Goal: Information Seeking & Learning: Learn about a topic

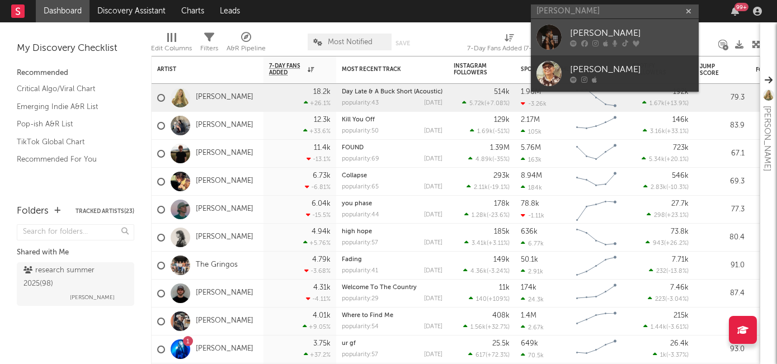
type input "evie asio"
click at [618, 32] on div "Evie Asio" at bounding box center [631, 33] width 123 height 13
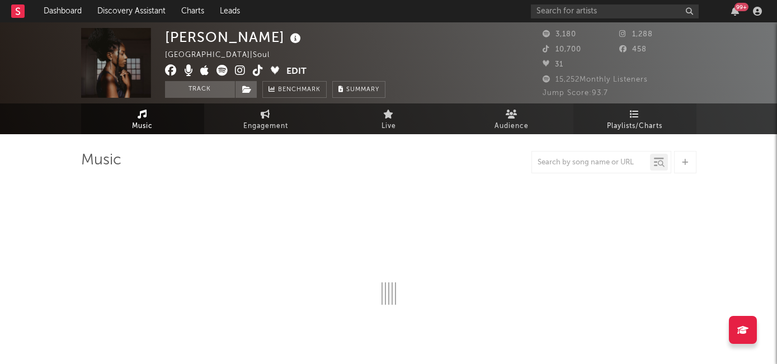
select select "1w"
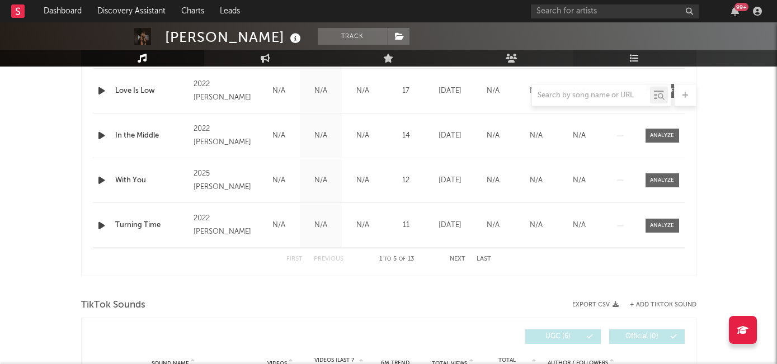
scroll to position [537, 0]
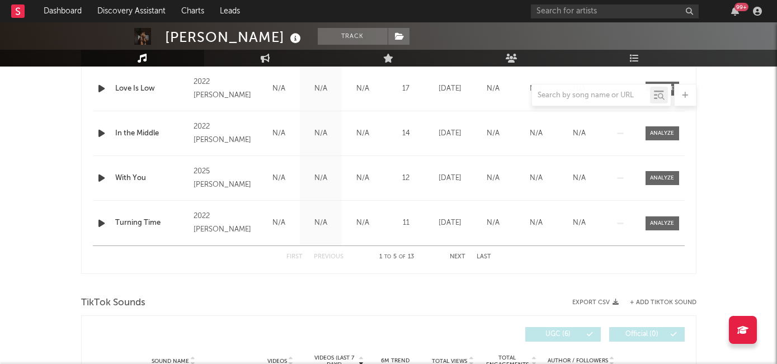
click at [553, 22] on div "99 +" at bounding box center [648, 11] width 235 height 22
click at [556, 17] on input "text" at bounding box center [615, 11] width 168 height 14
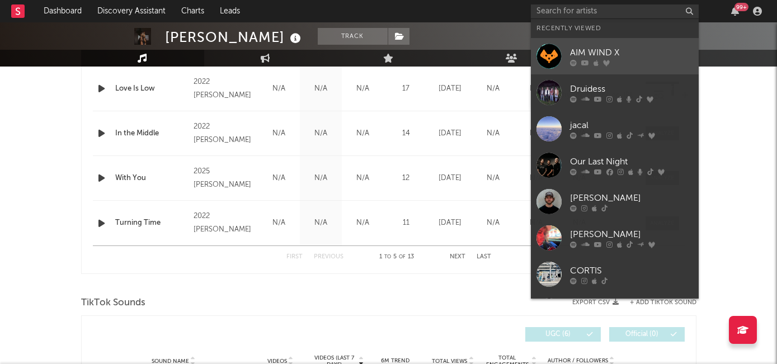
click at [579, 65] on div at bounding box center [631, 62] width 123 height 7
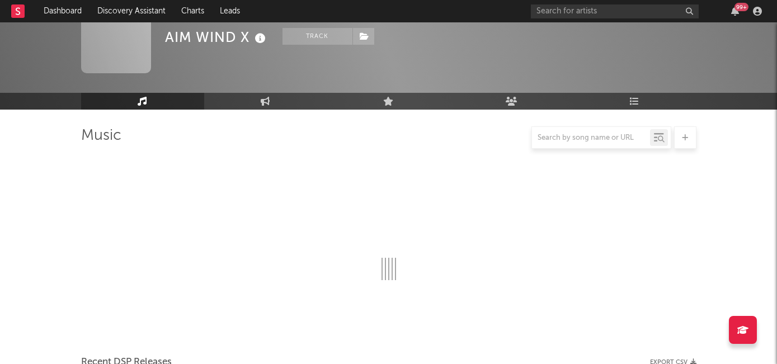
scroll to position [537, 0]
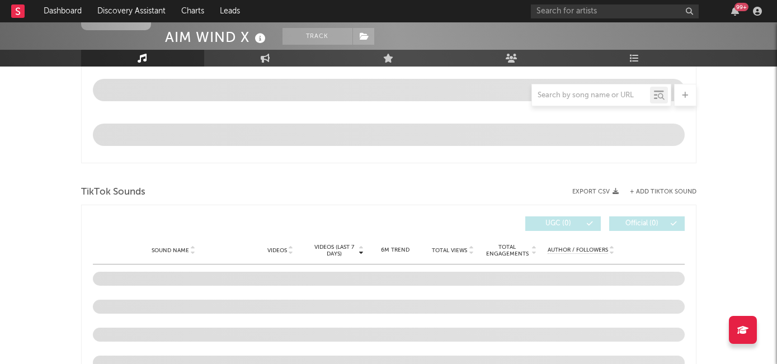
select select "1w"
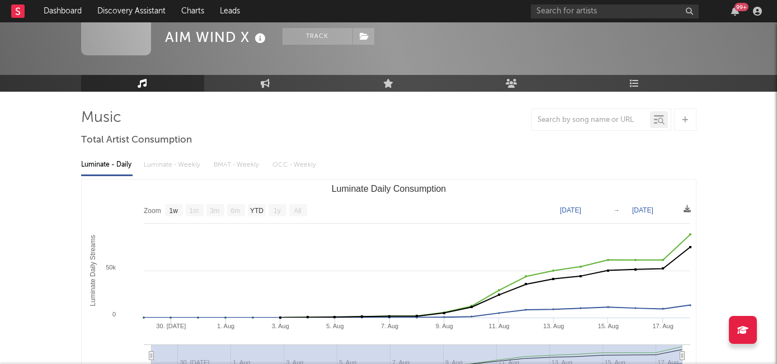
scroll to position [0, 0]
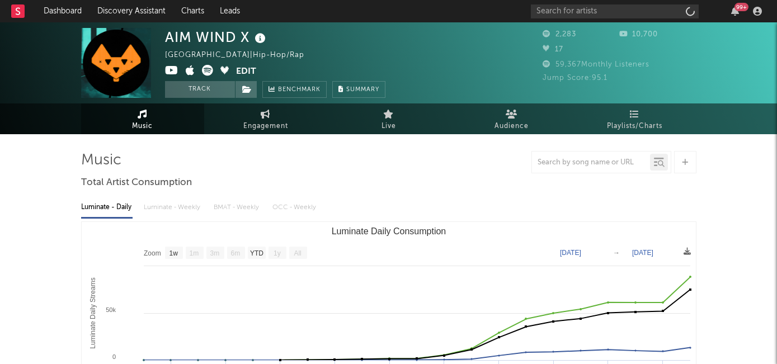
select select "1w"
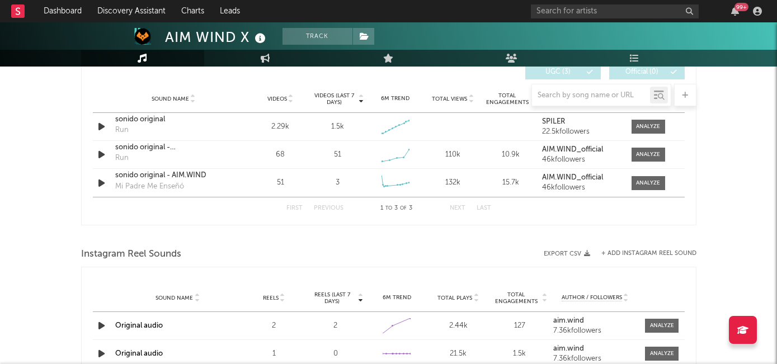
scroll to position [802, 0]
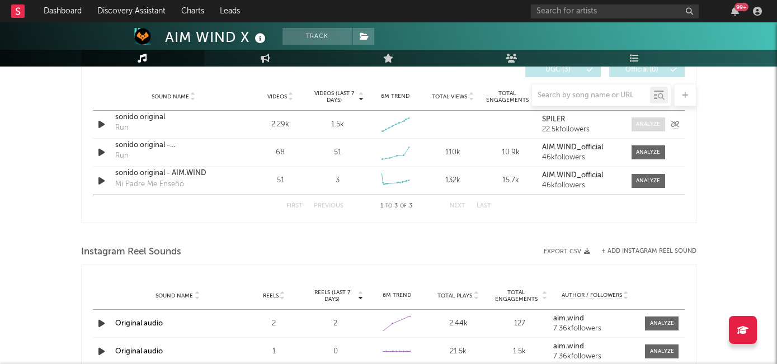
click at [638, 126] on div at bounding box center [648, 124] width 24 height 8
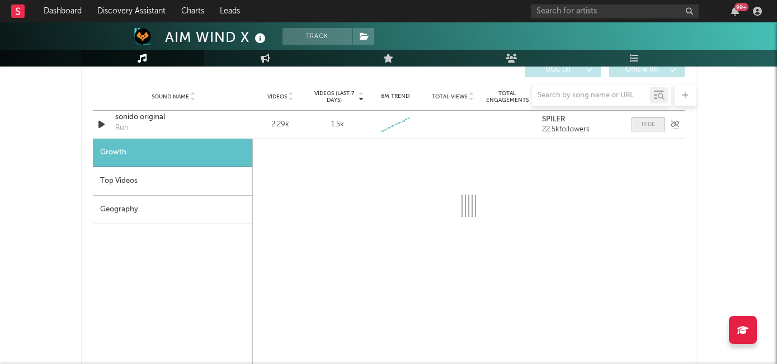
select select "1w"
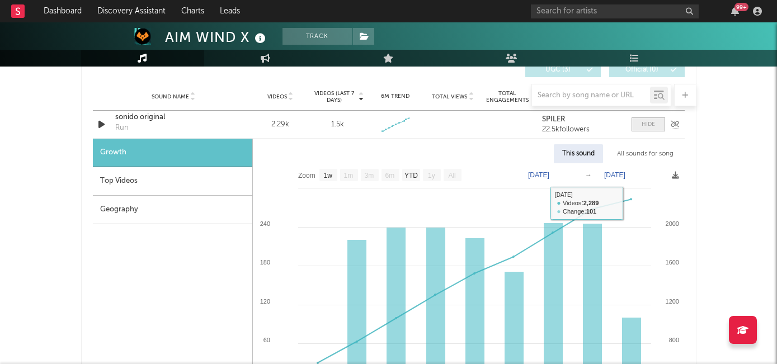
click at [641, 126] on span at bounding box center [649, 124] width 34 height 14
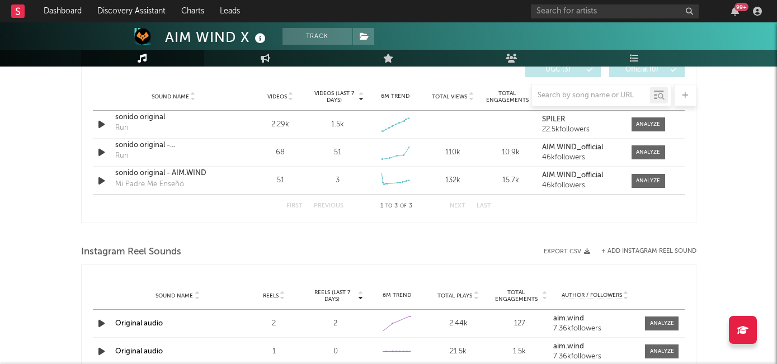
click at [156, 110] on div "Sound Name Videos Videos (last 7 days) Weekly Growth % 6M Trend Total Views Tot…" at bounding box center [389, 97] width 592 height 28
click at [151, 116] on div "sonido original" at bounding box center [173, 117] width 117 height 11
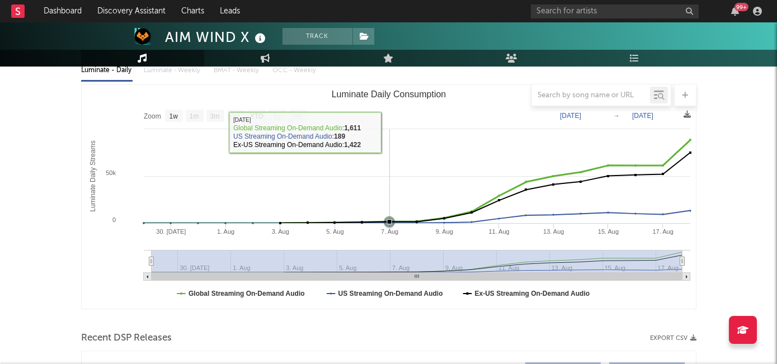
scroll to position [0, 0]
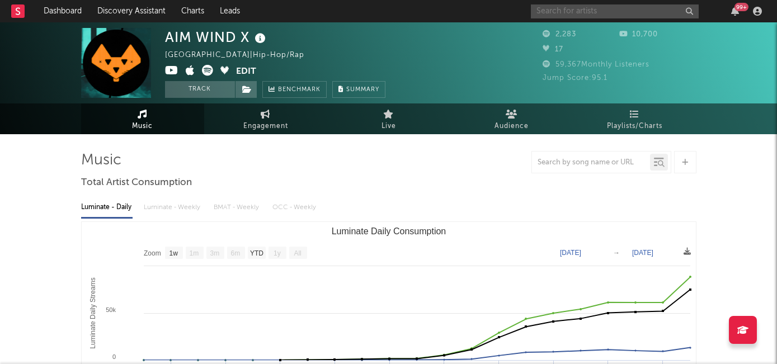
click at [562, 12] on input "text" at bounding box center [615, 11] width 168 height 14
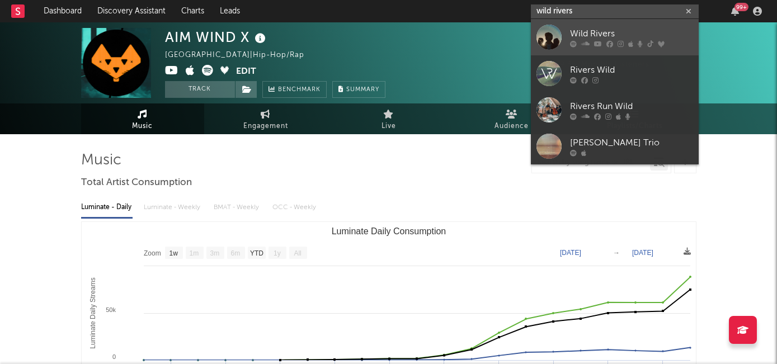
type input "wild rivers"
click at [611, 37] on div "Wild Rivers" at bounding box center [631, 33] width 123 height 13
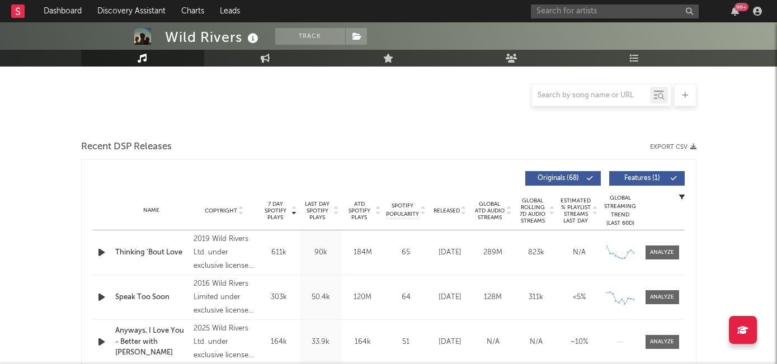
select select "6m"
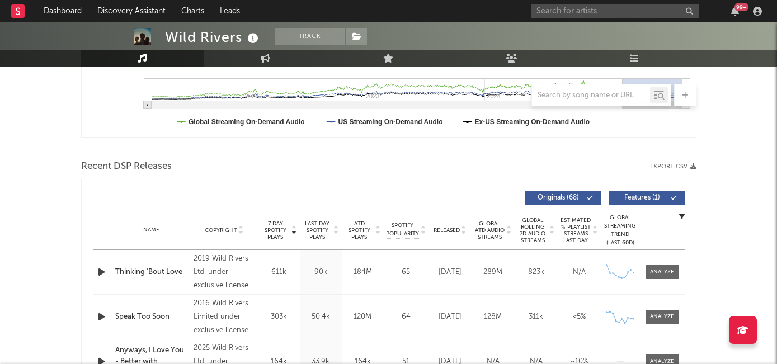
scroll to position [292, 0]
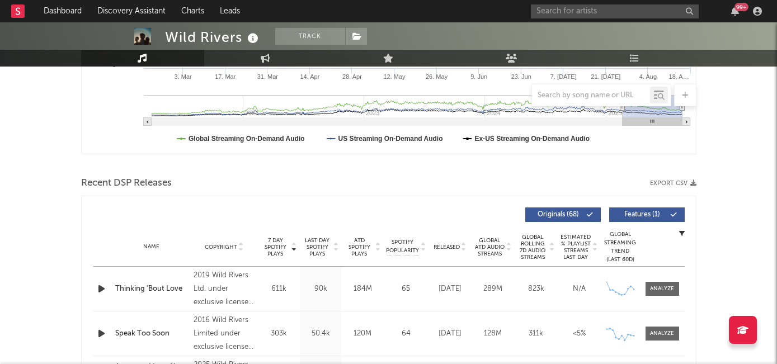
click at [451, 243] on div "Released" at bounding box center [449, 247] width 37 height 8
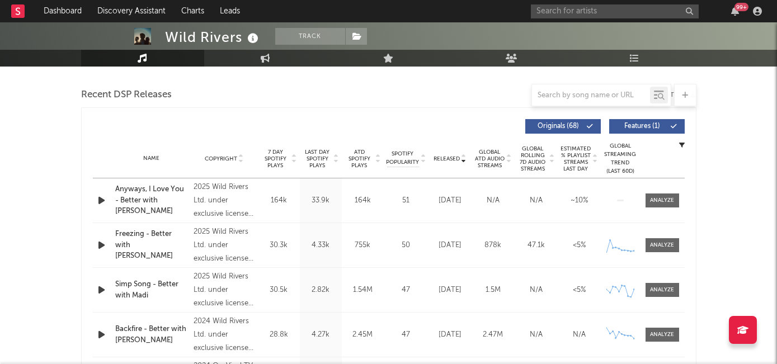
scroll to position [401, 0]
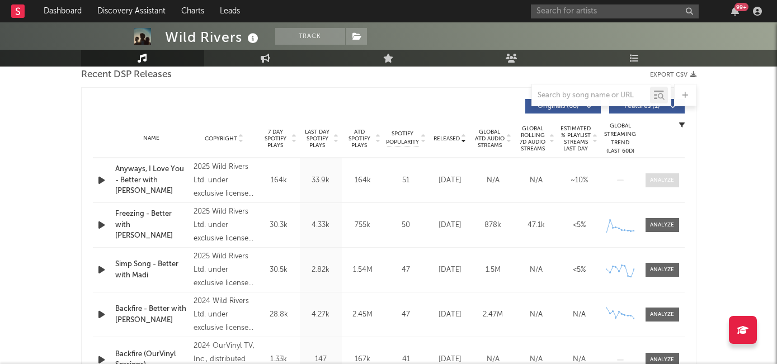
click at [656, 184] on div at bounding box center [662, 180] width 24 height 8
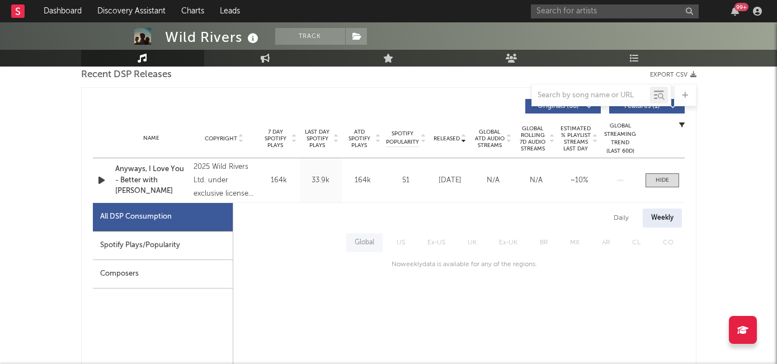
scroll to position [449, 0]
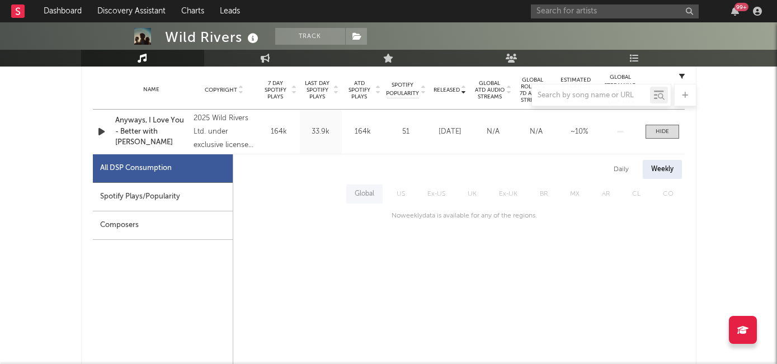
click at [158, 199] on div "Spotify Plays/Popularity" at bounding box center [163, 197] width 140 height 29
select select "1w"
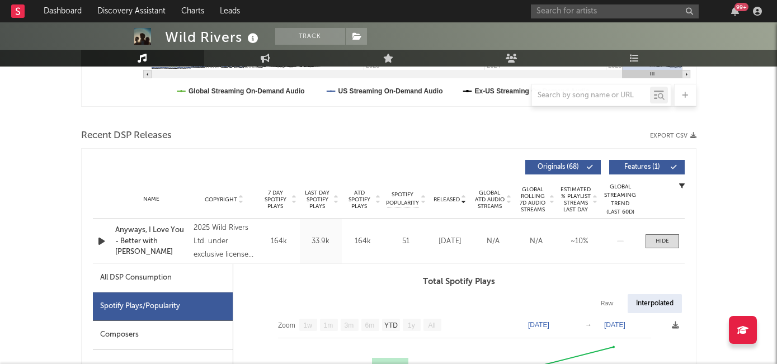
scroll to position [335, 0]
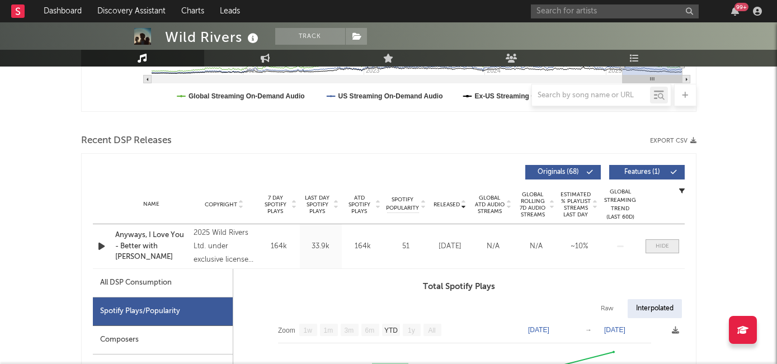
click at [664, 251] on span at bounding box center [663, 246] width 34 height 14
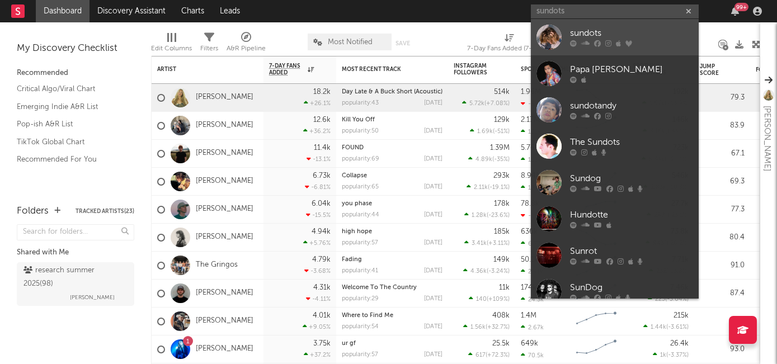
type input "sundots"
click at [574, 35] on div "sundots" at bounding box center [631, 33] width 123 height 13
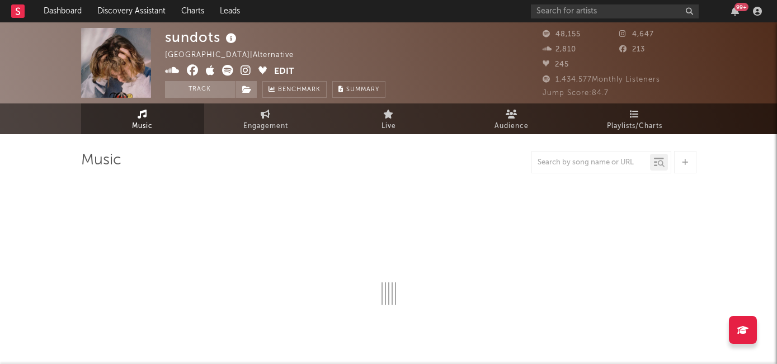
select select "6m"
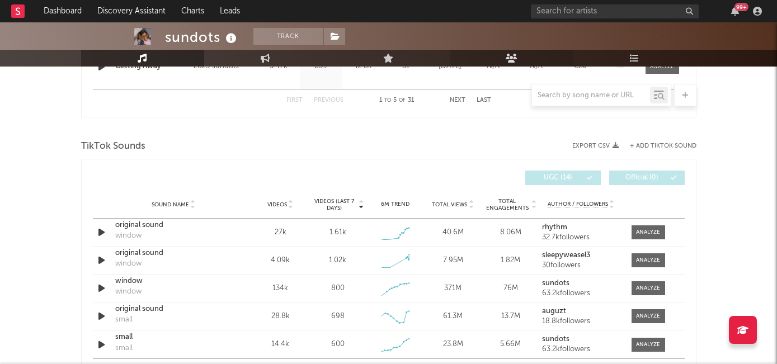
scroll to position [702, 0]
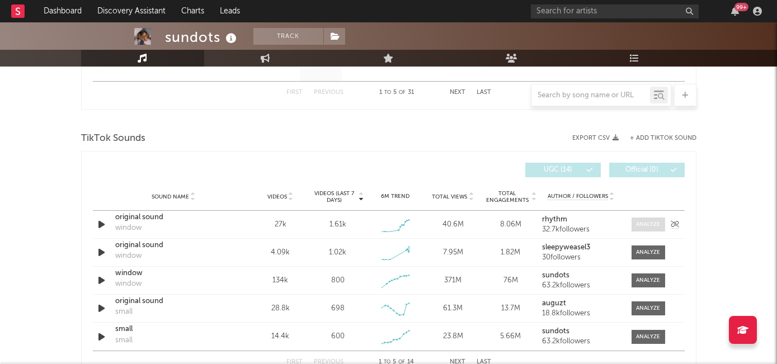
click at [646, 222] on div at bounding box center [648, 224] width 24 height 8
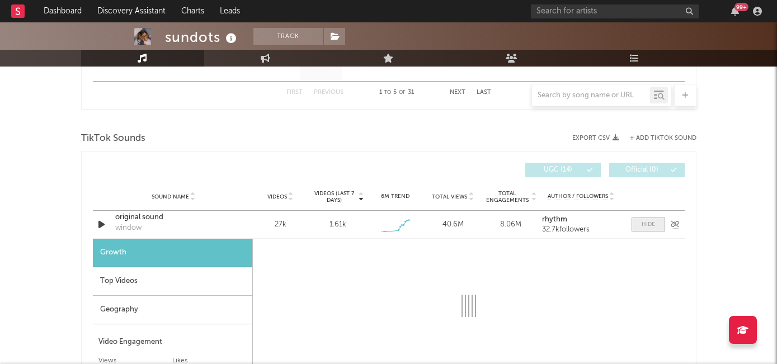
select select "1w"
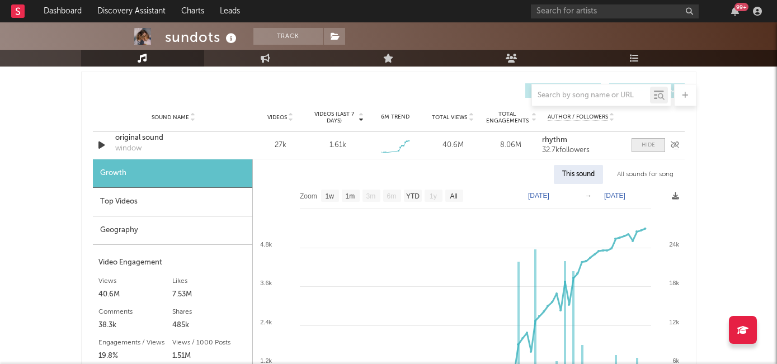
scroll to position [747, 0]
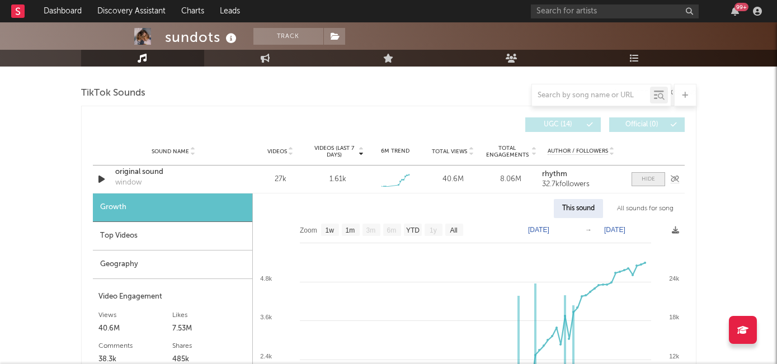
click at [640, 176] on span at bounding box center [649, 179] width 34 height 14
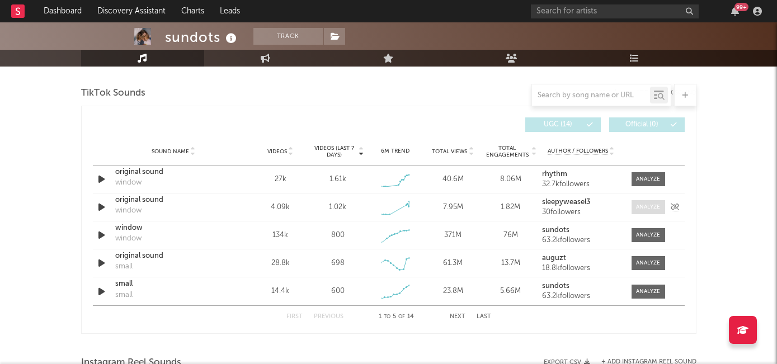
click at [636, 204] on div at bounding box center [648, 207] width 24 height 8
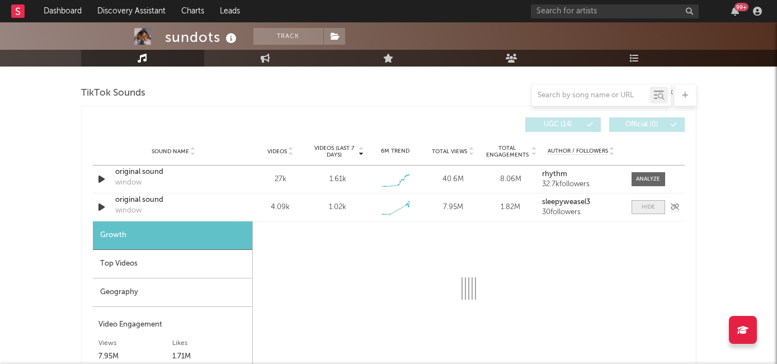
select select "1w"
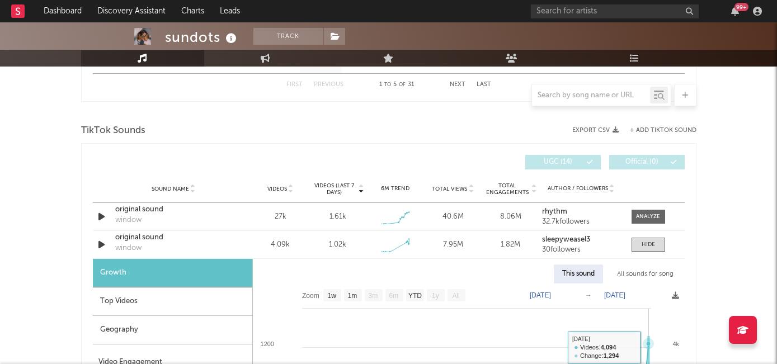
scroll to position [699, 0]
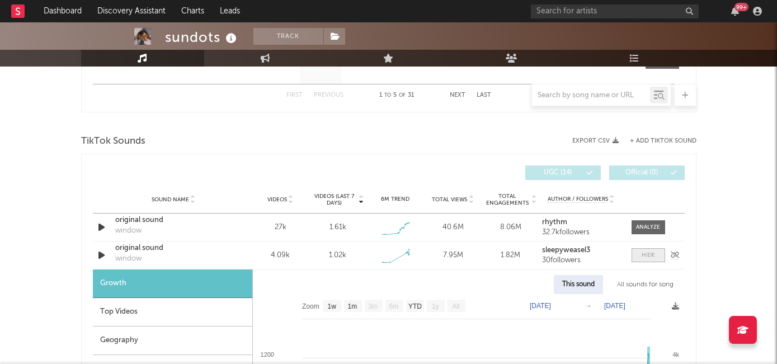
click at [639, 258] on span at bounding box center [649, 255] width 34 height 14
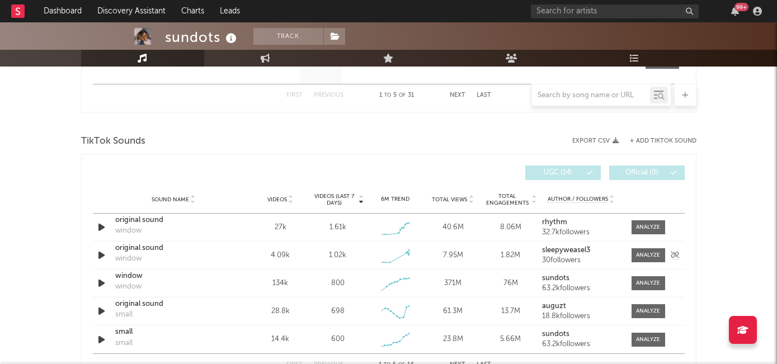
click at [156, 246] on div "original sound" at bounding box center [173, 248] width 117 height 11
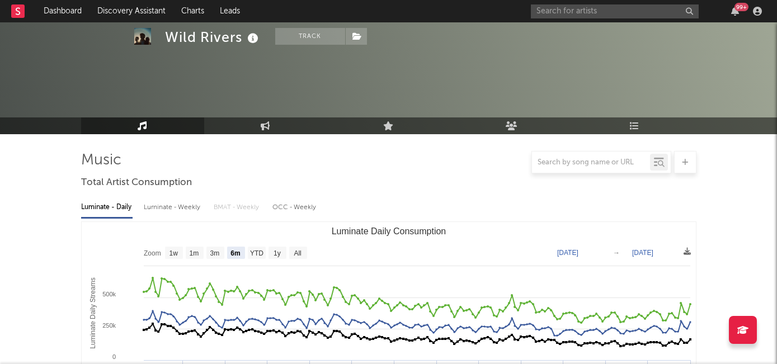
select select "6m"
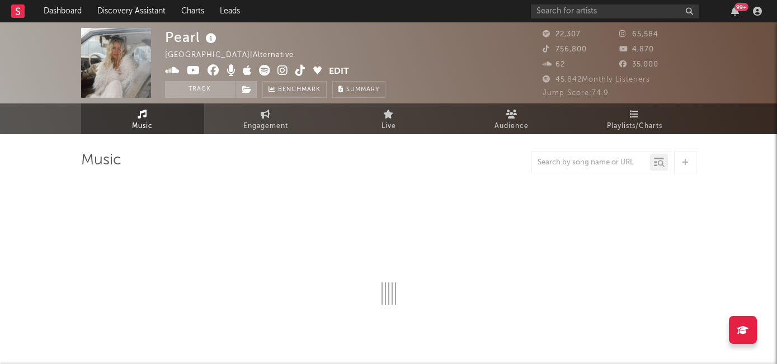
select select "6m"
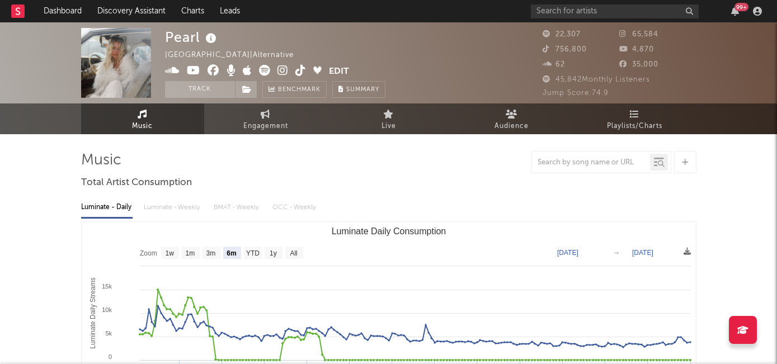
click at [286, 72] on icon at bounding box center [282, 70] width 11 height 11
click at [281, 72] on icon at bounding box center [282, 70] width 11 height 11
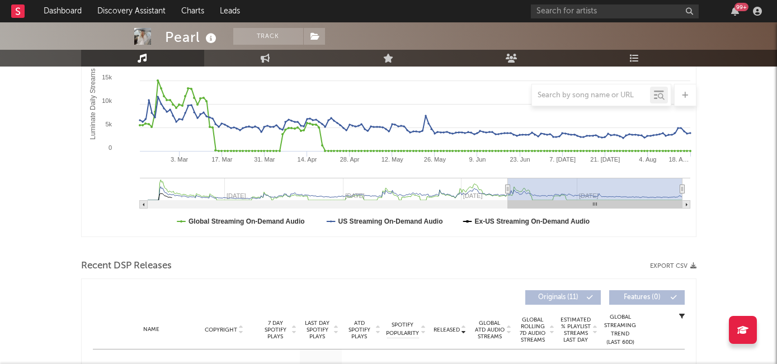
scroll to position [266, 0]
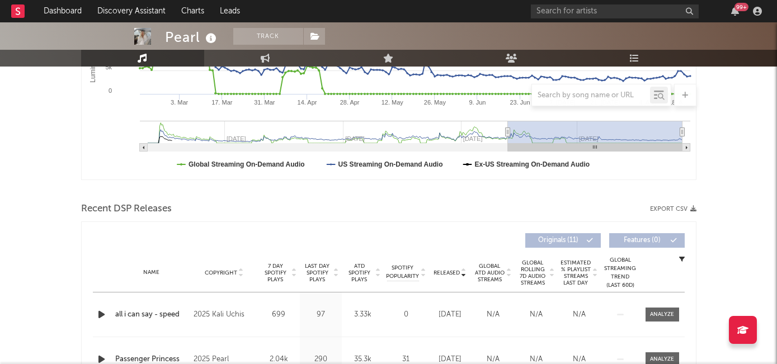
click at [280, 272] on span "7 Day Spotify Plays" at bounding box center [276, 273] width 30 height 20
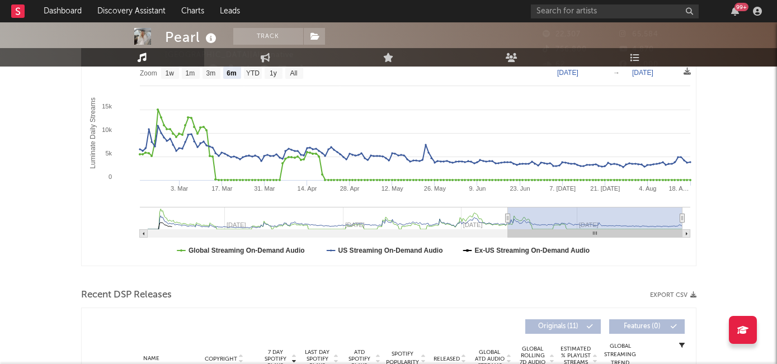
scroll to position [0, 0]
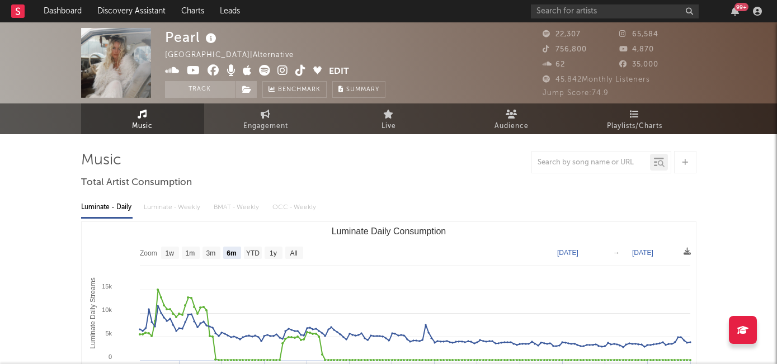
click at [301, 72] on icon at bounding box center [300, 70] width 11 height 11
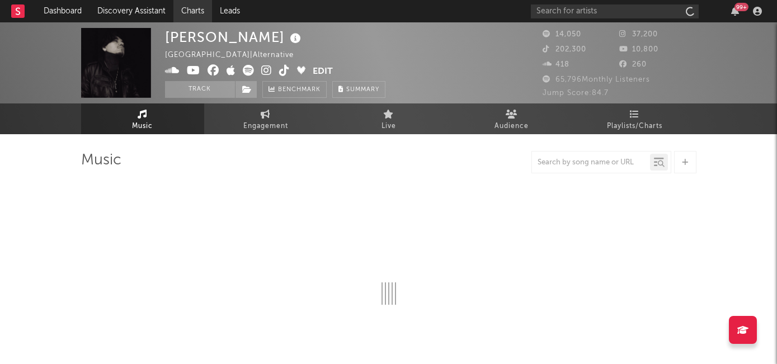
select select "6m"
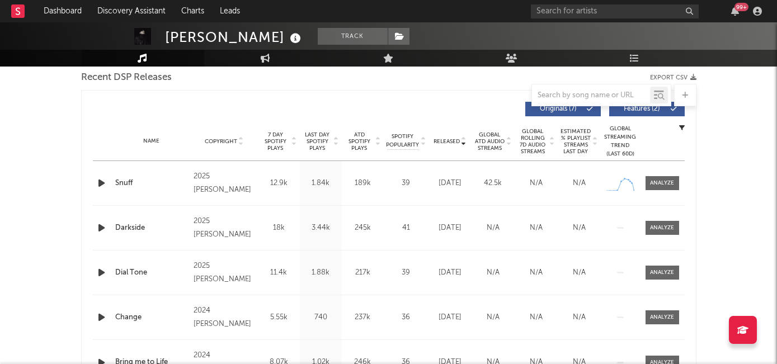
scroll to position [400, 0]
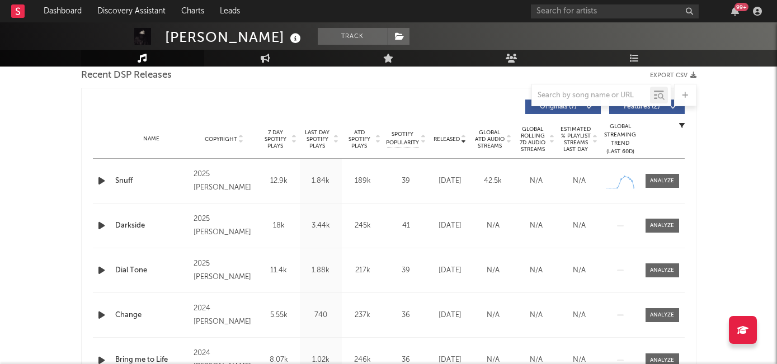
click at [280, 147] on span "7 Day Spotify Plays" at bounding box center [276, 139] width 30 height 20
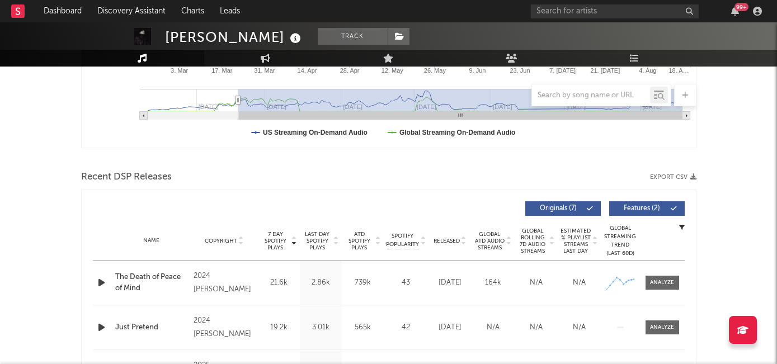
scroll to position [319, 0]
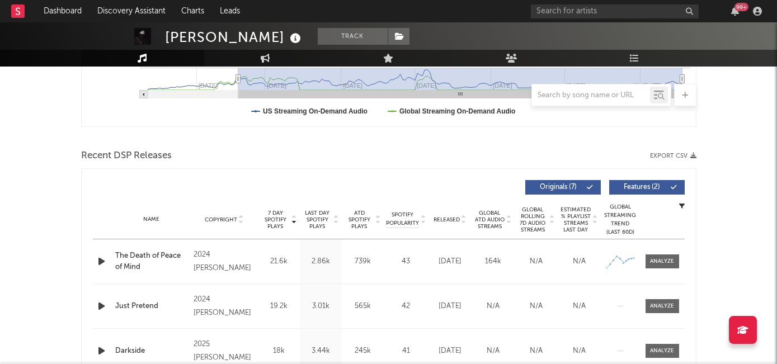
click at [101, 261] on icon "button" at bounding box center [102, 262] width 12 height 14
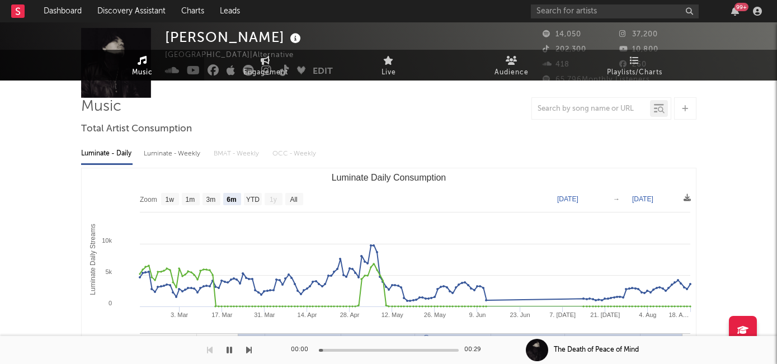
scroll to position [0, 0]
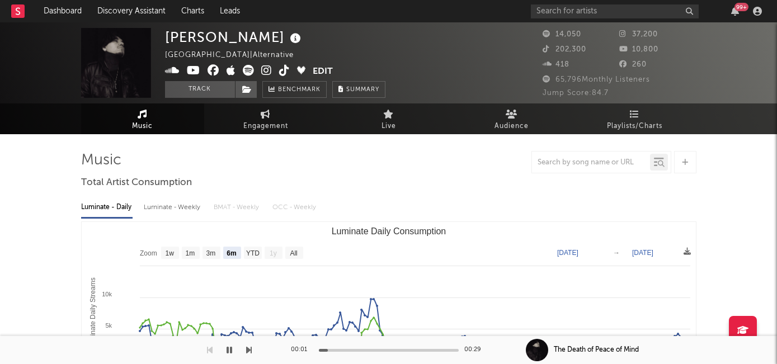
click at [262, 69] on icon at bounding box center [266, 70] width 11 height 11
click at [282, 70] on icon at bounding box center [284, 70] width 11 height 11
click at [229, 351] on icon "button" at bounding box center [230, 350] width 6 height 9
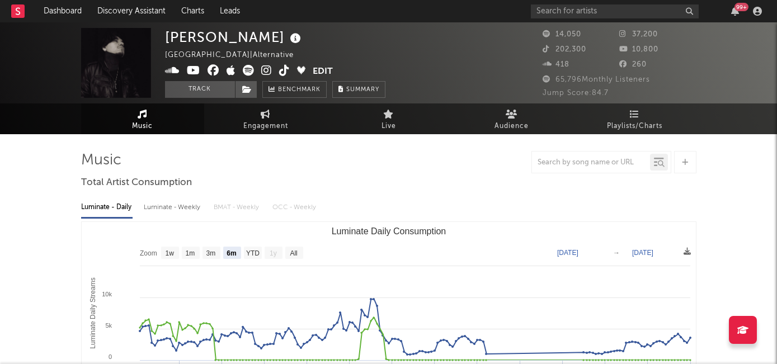
click at [267, 71] on icon at bounding box center [266, 70] width 11 height 11
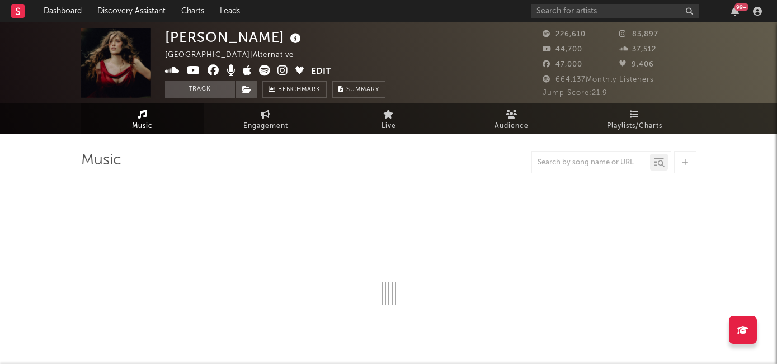
select select "6m"
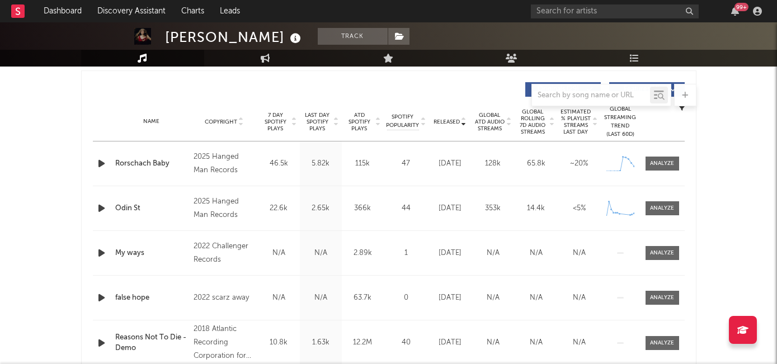
scroll to position [418, 0]
click at [668, 163] on div at bounding box center [662, 163] width 24 height 8
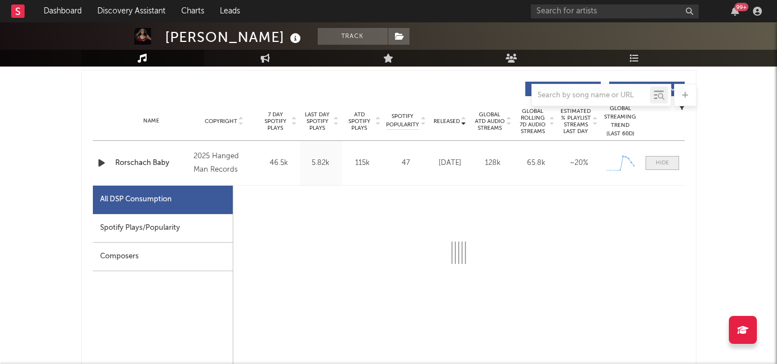
select select "1w"
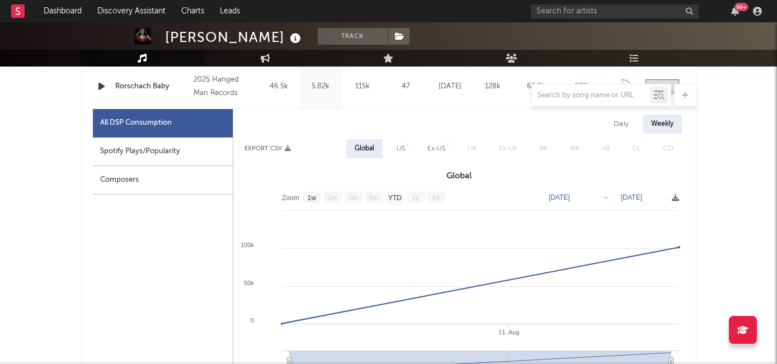
scroll to position [514, 0]
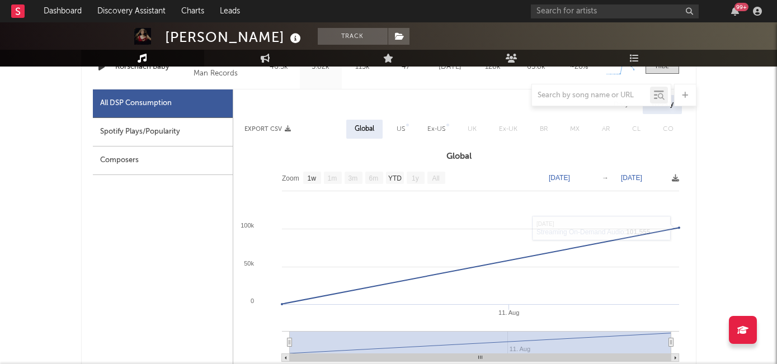
click at [405, 129] on div "US" at bounding box center [400, 129] width 25 height 19
select select "1w"
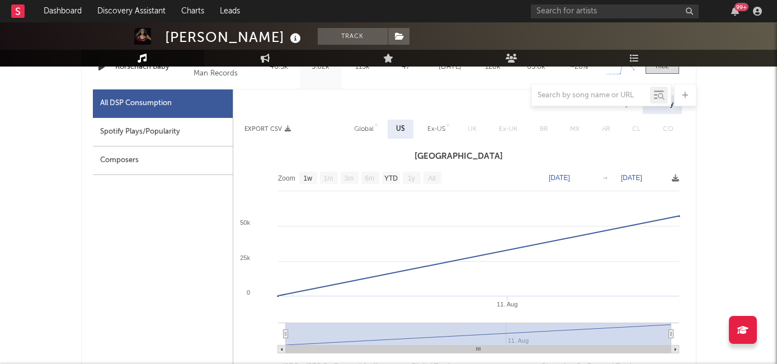
click at [153, 129] on div "Spotify Plays/Popularity" at bounding box center [163, 132] width 140 height 29
select select "1w"
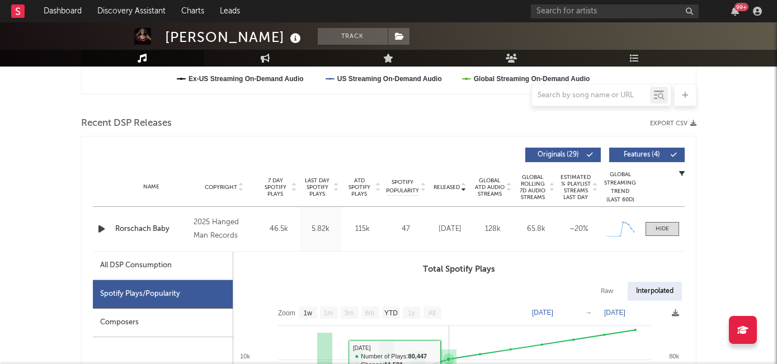
scroll to position [246, 0]
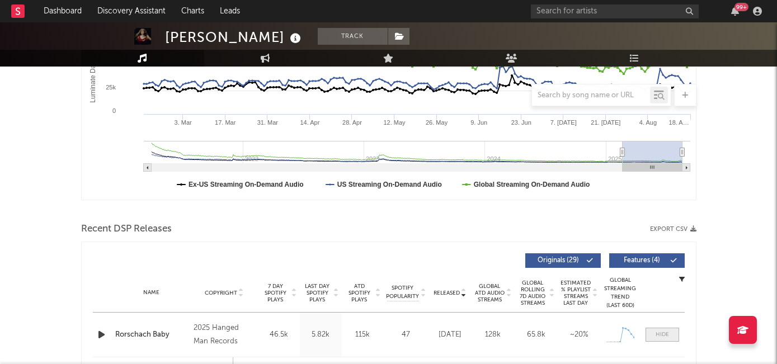
click at [648, 332] on span at bounding box center [663, 335] width 34 height 14
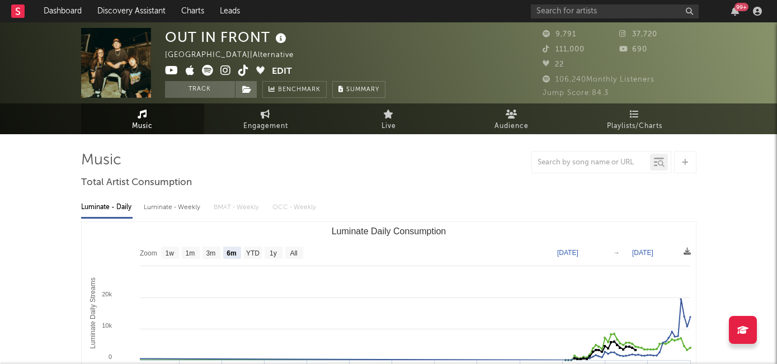
select select "6m"
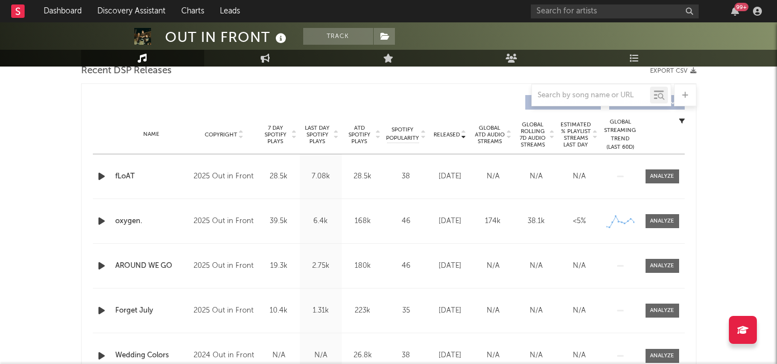
scroll to position [350, 0]
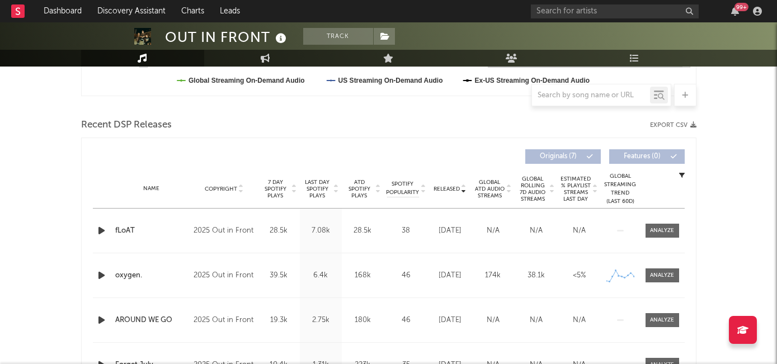
click at [94, 234] on div at bounding box center [103, 231] width 20 height 14
click at [100, 232] on icon "button" at bounding box center [102, 231] width 12 height 14
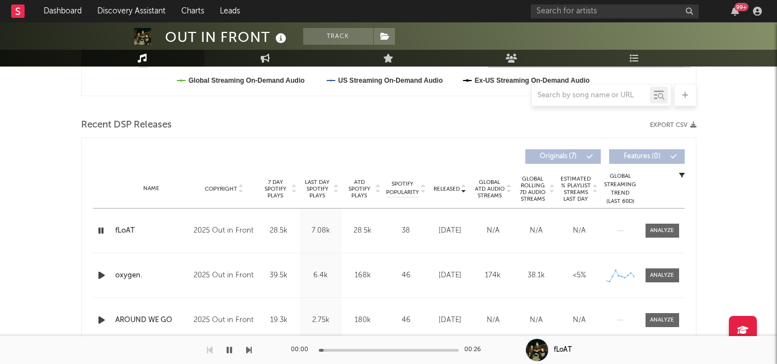
scroll to position [0, 0]
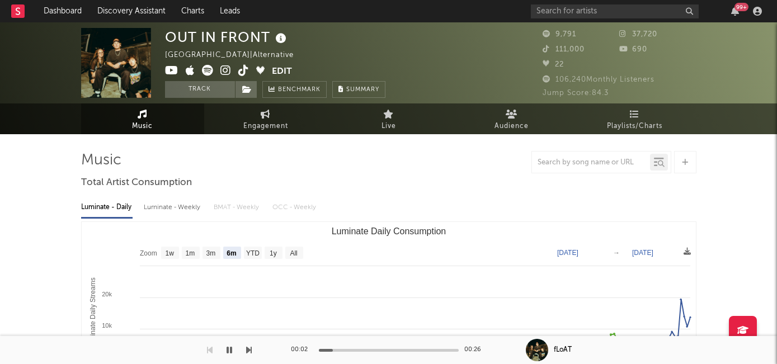
click at [227, 71] on icon at bounding box center [225, 70] width 11 height 11
click at [246, 68] on icon at bounding box center [243, 70] width 11 height 11
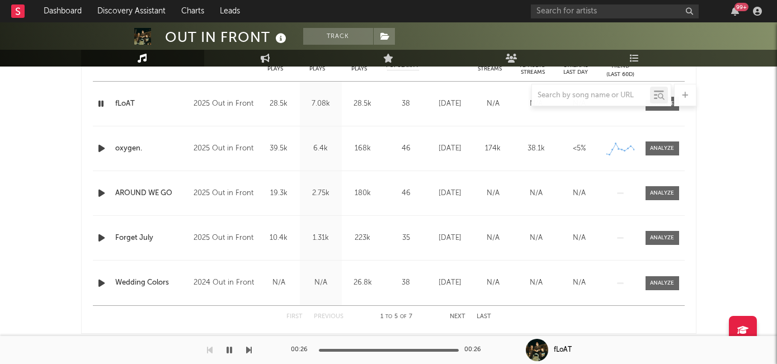
scroll to position [559, 0]
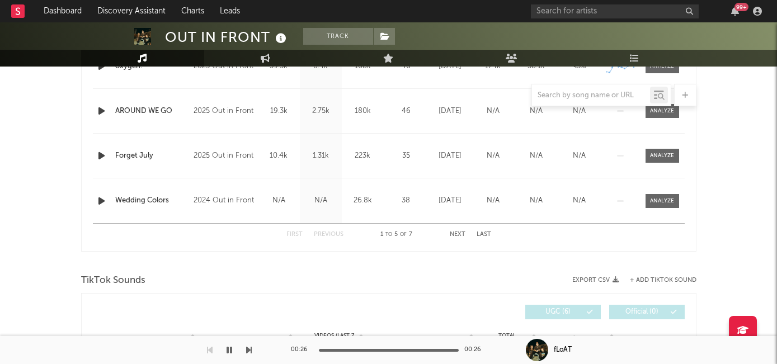
click at [457, 234] on button "Next" at bounding box center [458, 235] width 16 height 6
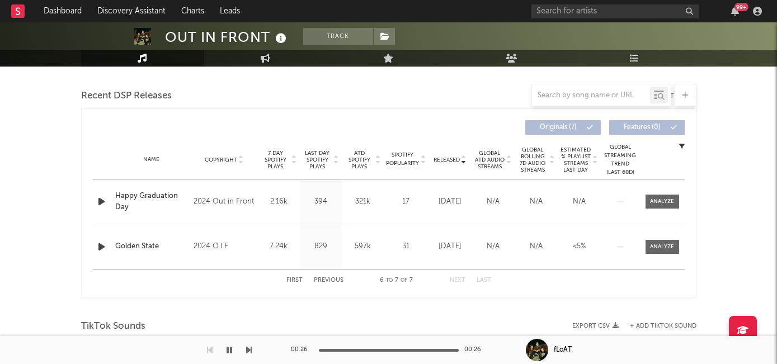
scroll to position [377, 0]
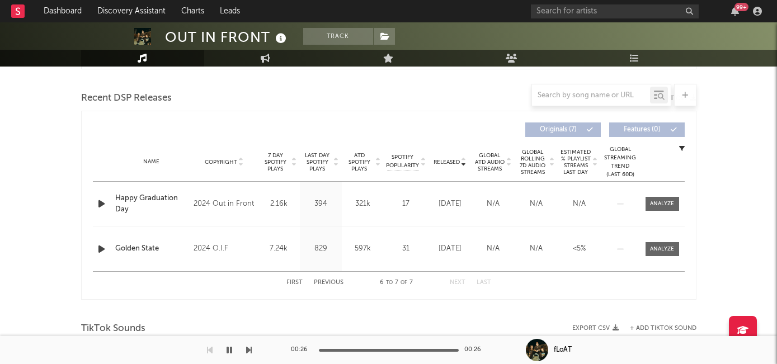
click at [297, 281] on button "First" at bounding box center [294, 283] width 16 height 6
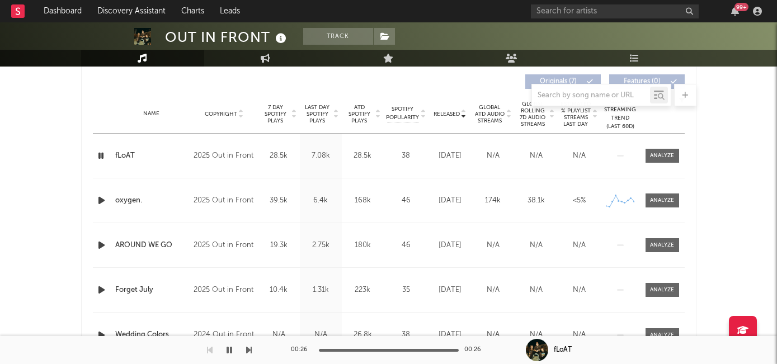
scroll to position [460, 0]
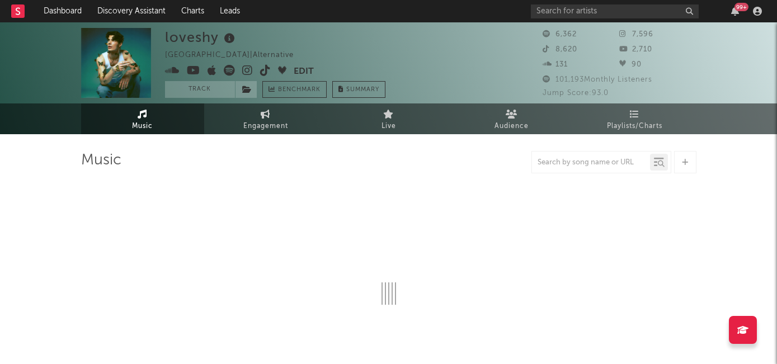
select select "6m"
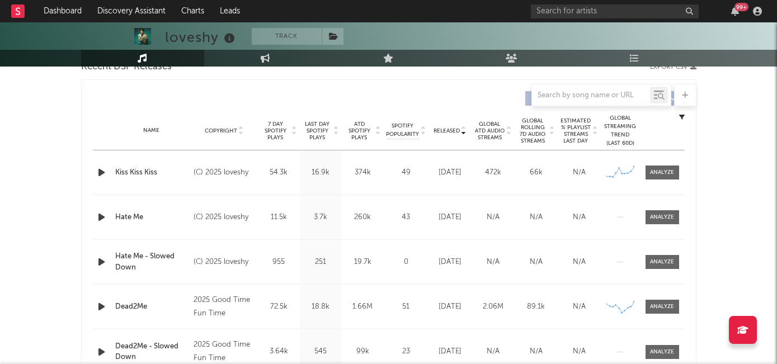
scroll to position [406, 0]
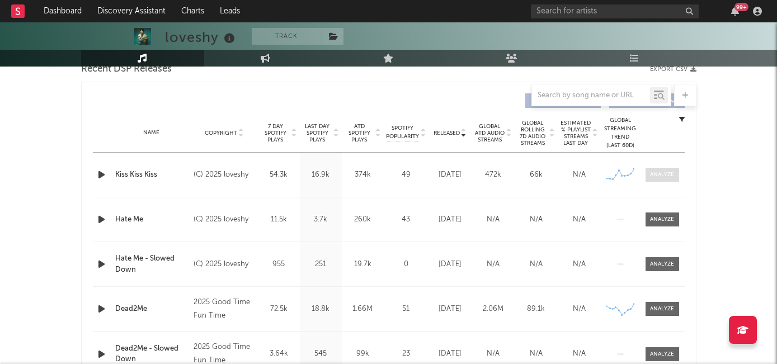
click at [655, 176] on div at bounding box center [662, 175] width 24 height 8
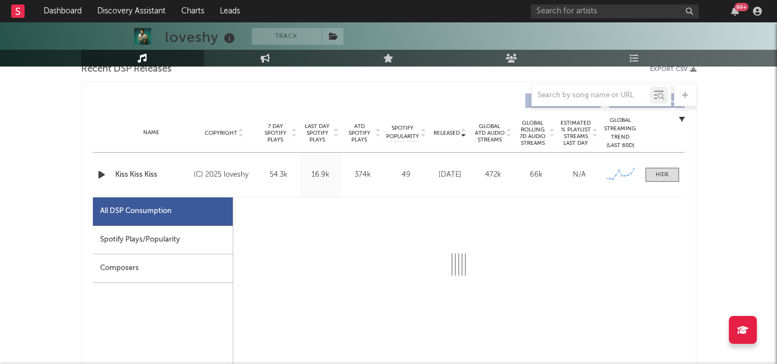
select select "1w"
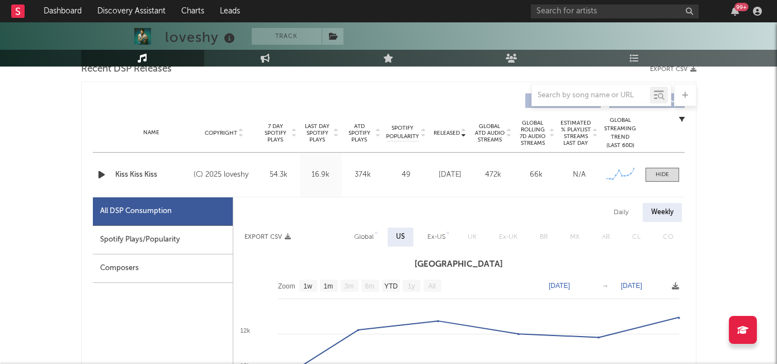
click at [168, 232] on div "Spotify Plays/Popularity" at bounding box center [163, 240] width 140 height 29
select select "1w"
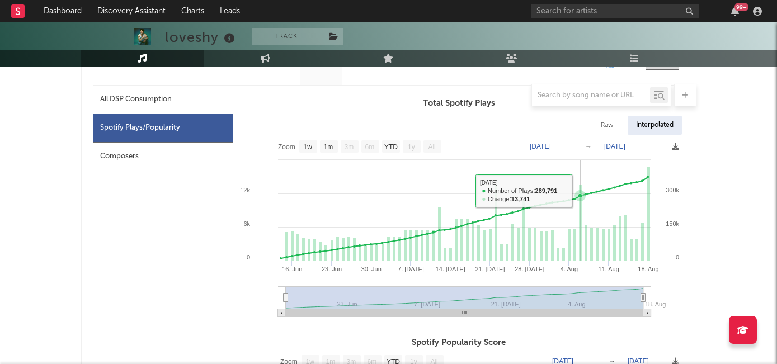
scroll to position [362, 0]
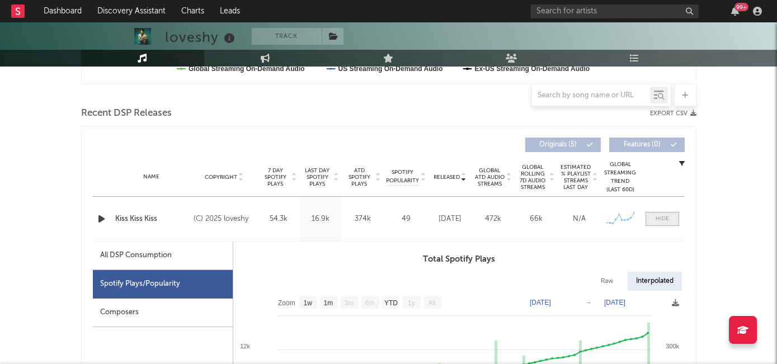
click at [656, 218] on div at bounding box center [662, 219] width 13 height 8
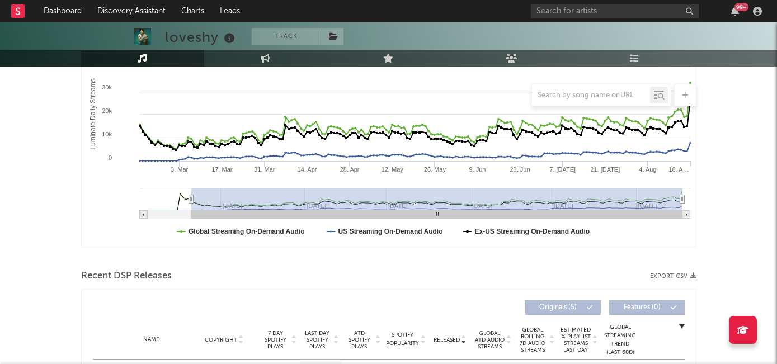
scroll to position [0, 0]
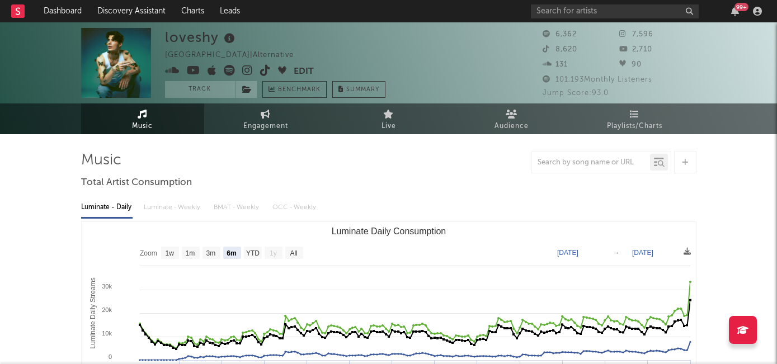
click at [247, 70] on icon at bounding box center [247, 70] width 11 height 11
click at [265, 70] on icon at bounding box center [265, 70] width 11 height 11
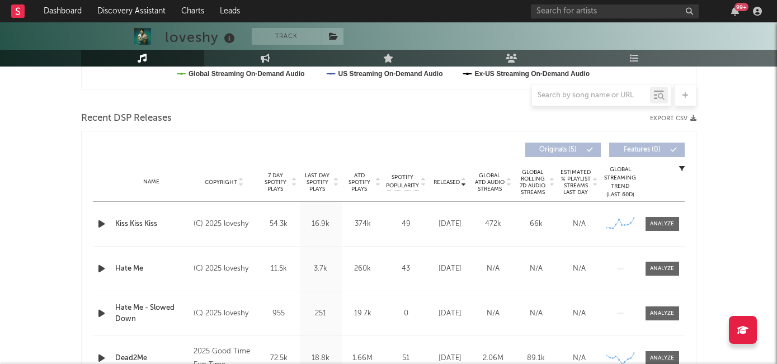
scroll to position [389, 0]
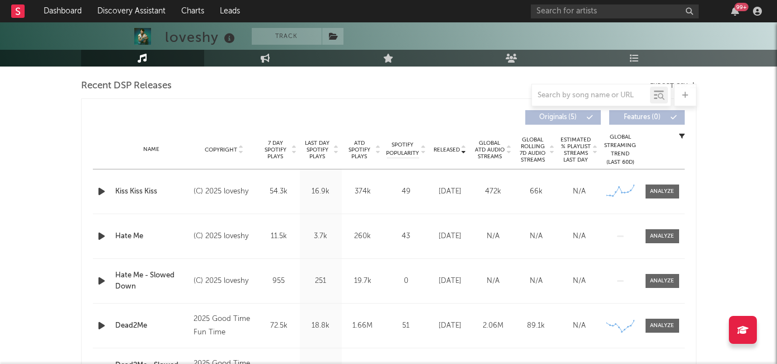
click at [105, 189] on icon "button" at bounding box center [102, 192] width 12 height 14
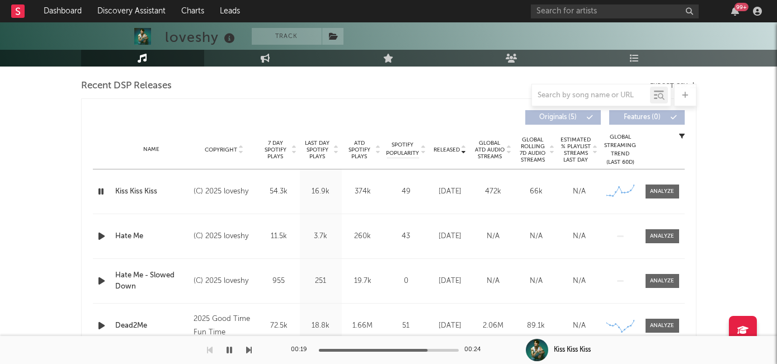
click at [100, 192] on icon "button" at bounding box center [101, 192] width 11 height 14
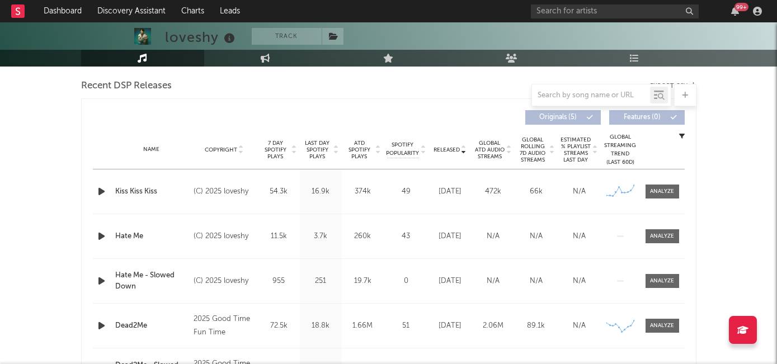
scroll to position [0, 0]
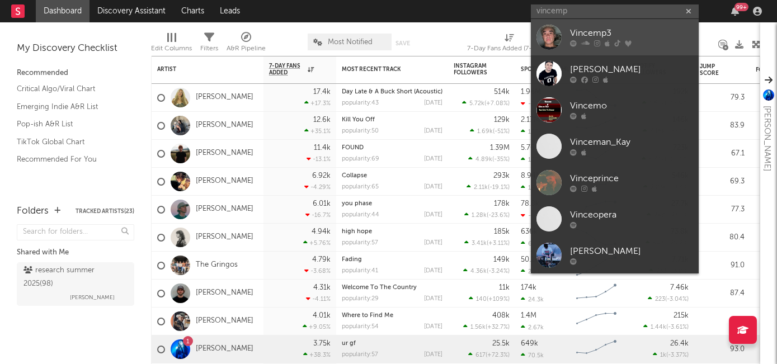
type input "vincemp"
click at [598, 39] on div "Vincemp3" at bounding box center [631, 33] width 123 height 13
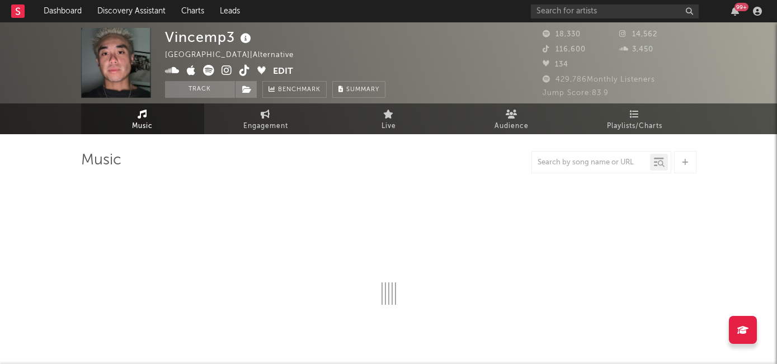
select select "6m"
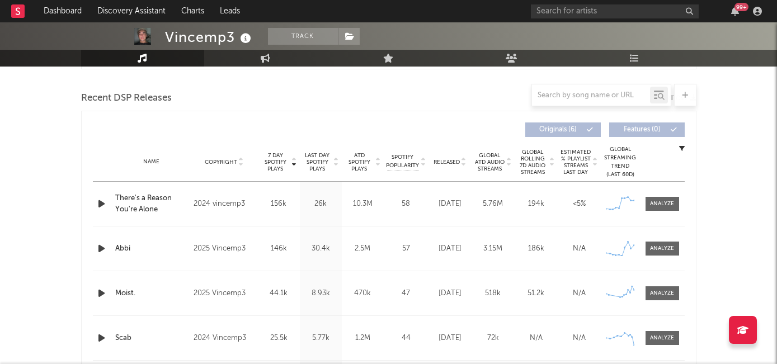
scroll to position [440, 0]
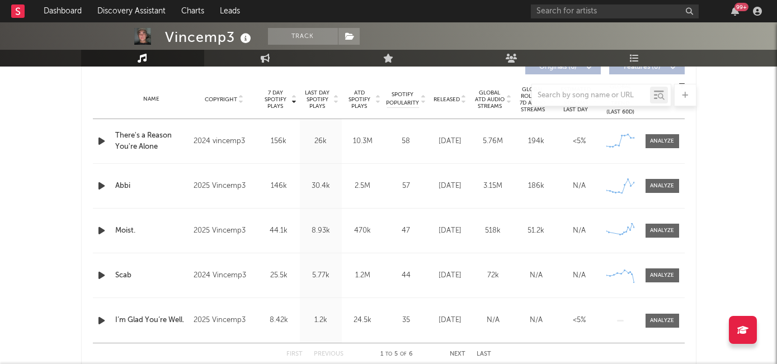
click at [455, 97] on div at bounding box center [388, 95] width 615 height 22
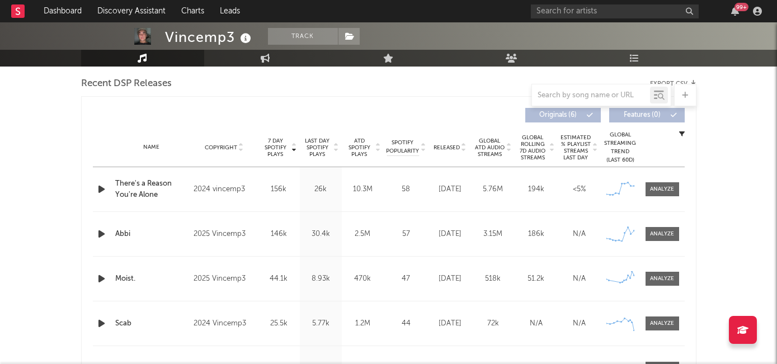
scroll to position [388, 0]
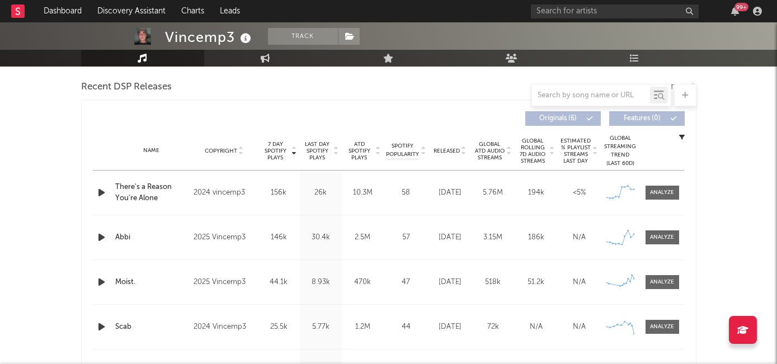
click at [441, 153] on span "Released" at bounding box center [447, 151] width 26 height 7
click at [661, 190] on div at bounding box center [662, 193] width 24 height 8
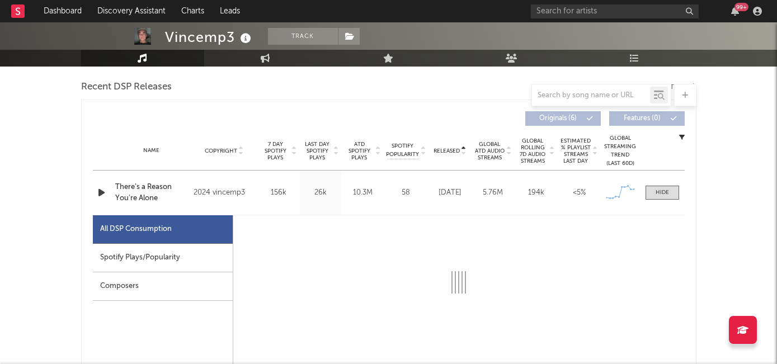
select select "6m"
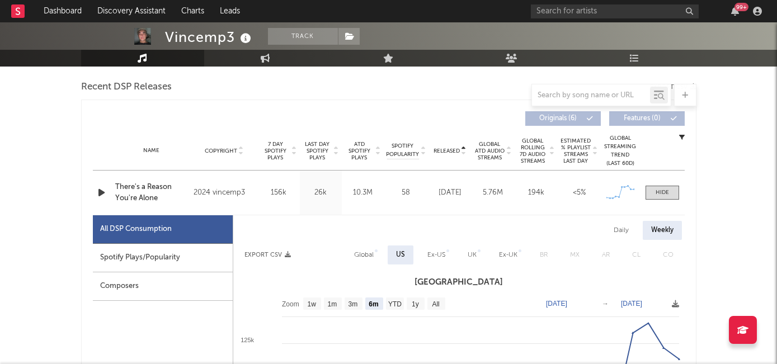
click at [152, 260] on div "Spotify Plays/Popularity" at bounding box center [163, 258] width 140 height 29
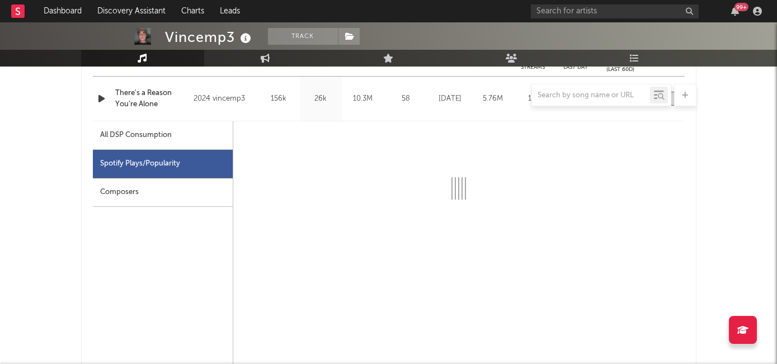
scroll to position [466, 0]
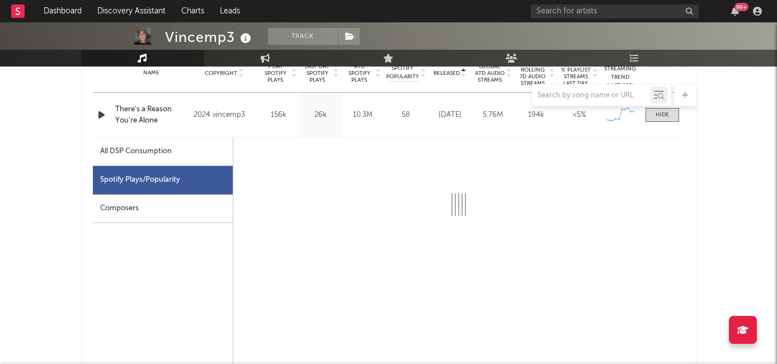
select select "6m"
select select "1w"
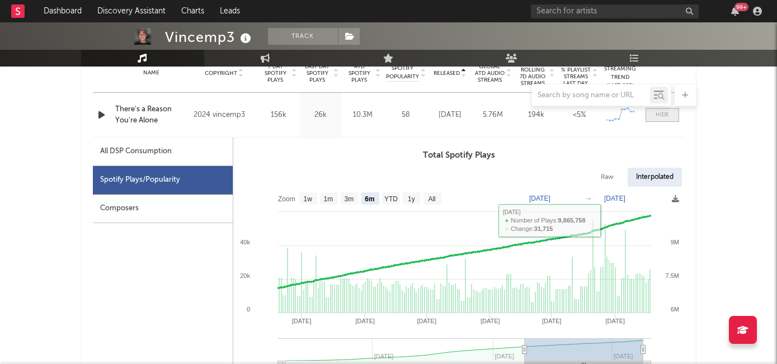
click at [658, 117] on div at bounding box center [662, 115] width 13 height 8
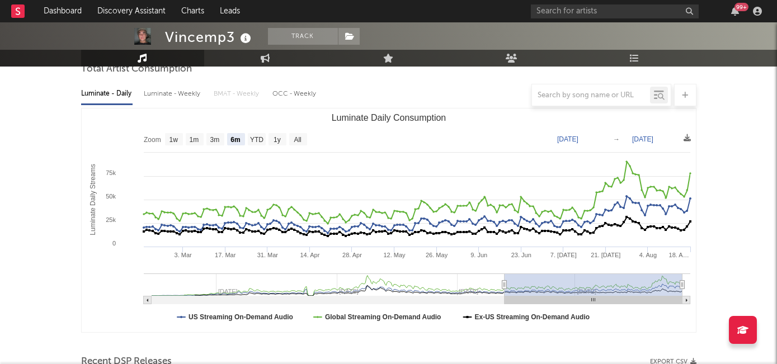
scroll to position [116, 0]
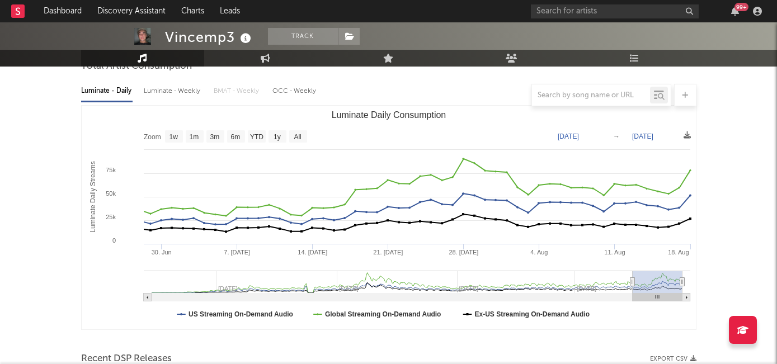
type input "2025-07-27"
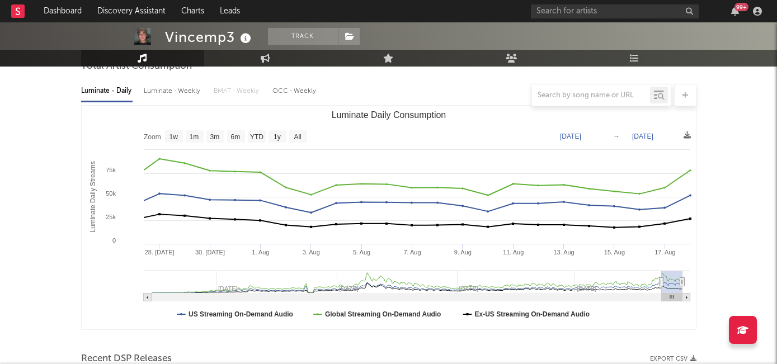
drag, startPoint x: 505, startPoint y: 279, endPoint x: 661, endPoint y: 275, distance: 156.7
click at [661, 275] on g "Luminate Daily Consumption" at bounding box center [417, 286] width 547 height 31
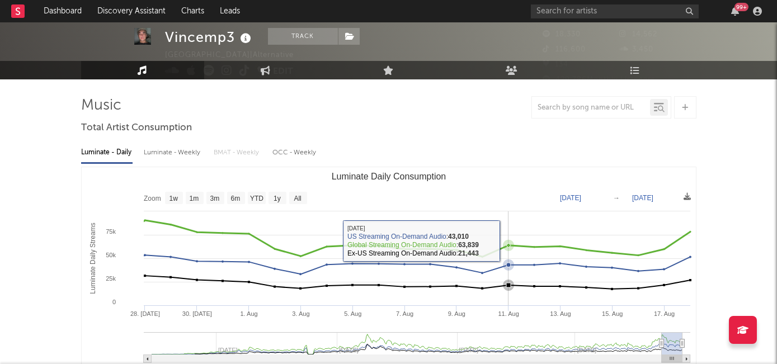
scroll to position [0, 0]
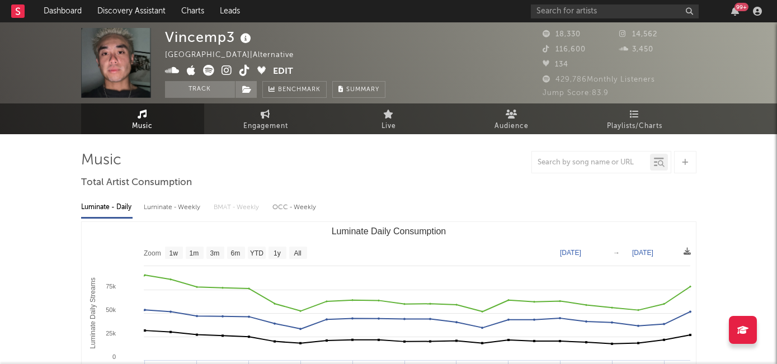
click at [246, 69] on icon at bounding box center [244, 70] width 11 height 11
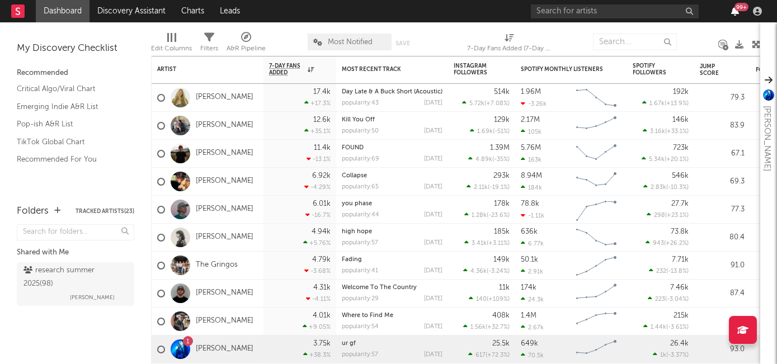
click at [738, 13] on icon "button" at bounding box center [735, 11] width 8 height 9
click at [713, 21] on div "99 +" at bounding box center [648, 11] width 235 height 22
click at [734, 17] on div "99 +" at bounding box center [648, 11] width 235 height 22
click at [735, 11] on icon "button" at bounding box center [735, 11] width 8 height 9
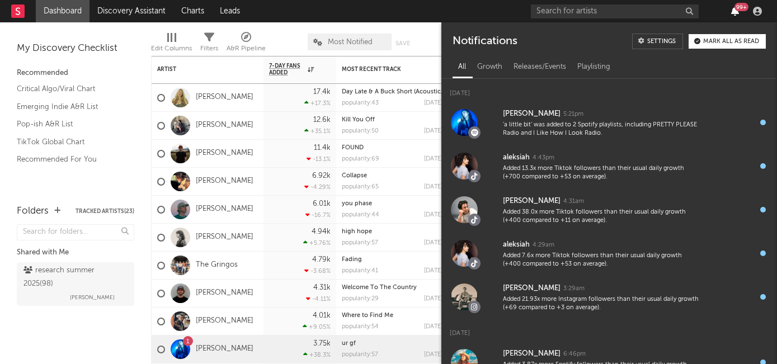
click at [731, 12] on icon "button" at bounding box center [735, 11] width 8 height 9
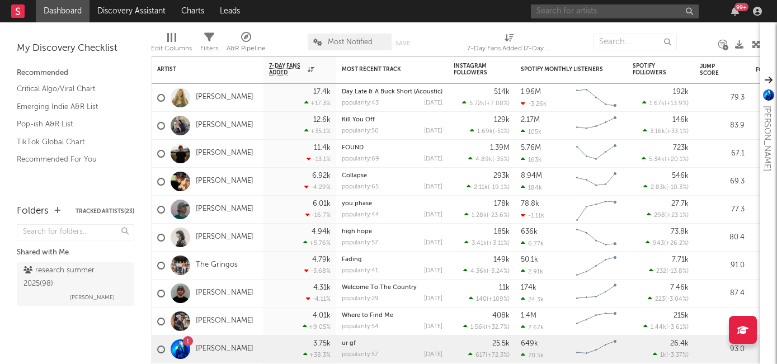
click at [564, 12] on input "text" at bounding box center [615, 11] width 168 height 14
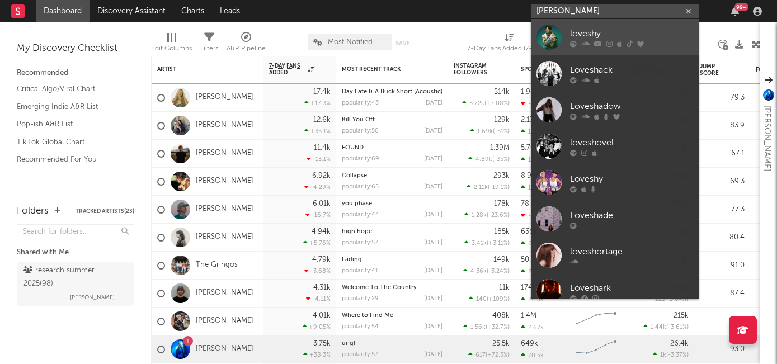
type input "lovesh"
click at [603, 42] on div at bounding box center [631, 43] width 123 height 7
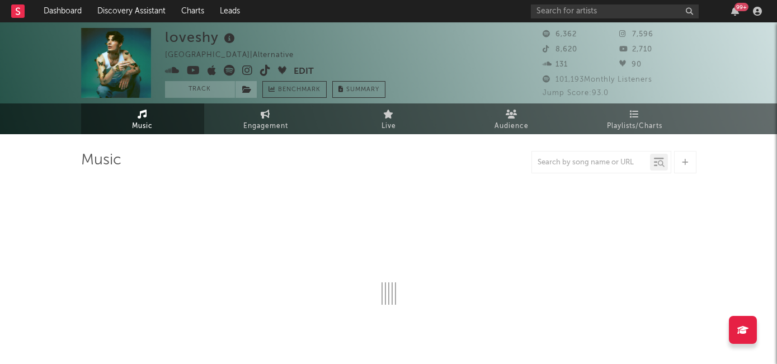
select select "6m"
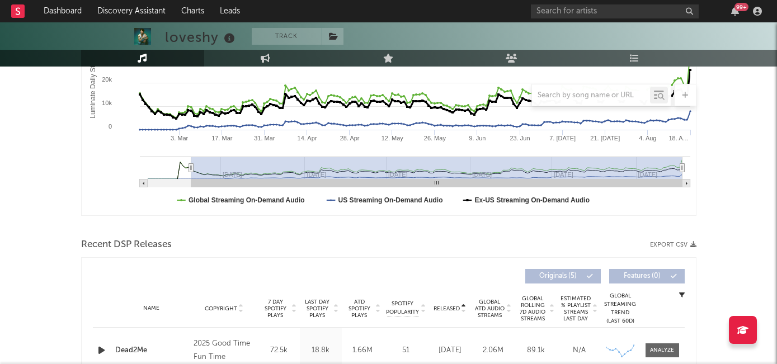
scroll to position [283, 0]
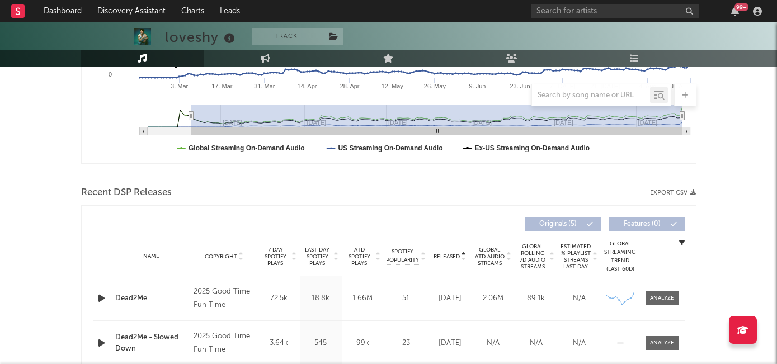
click at [272, 258] on span "7 Day Spotify Plays" at bounding box center [276, 257] width 30 height 20
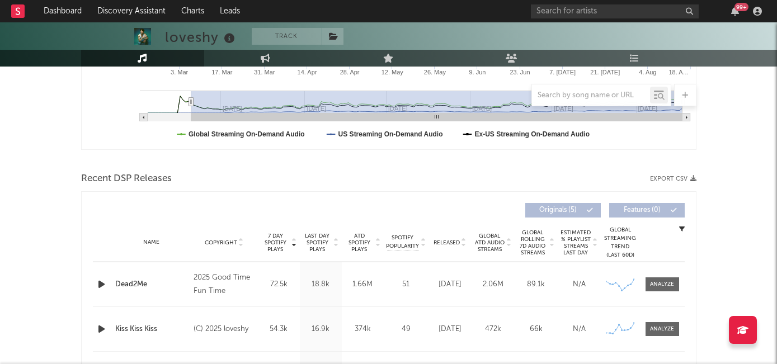
scroll to position [299, 0]
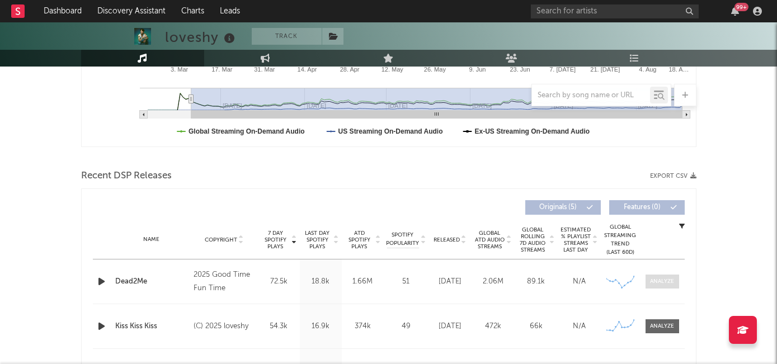
click at [661, 280] on div at bounding box center [662, 281] width 24 height 8
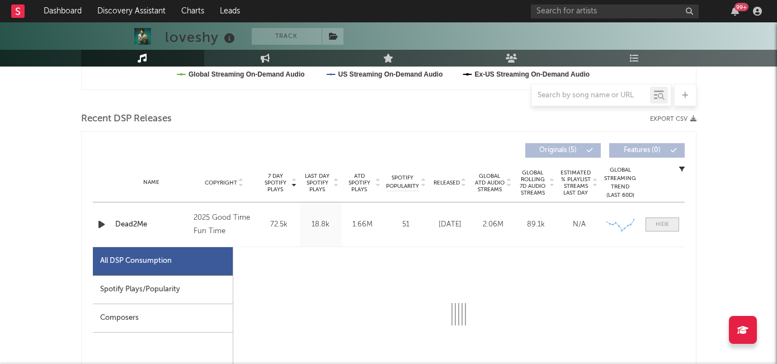
scroll to position [495, 0]
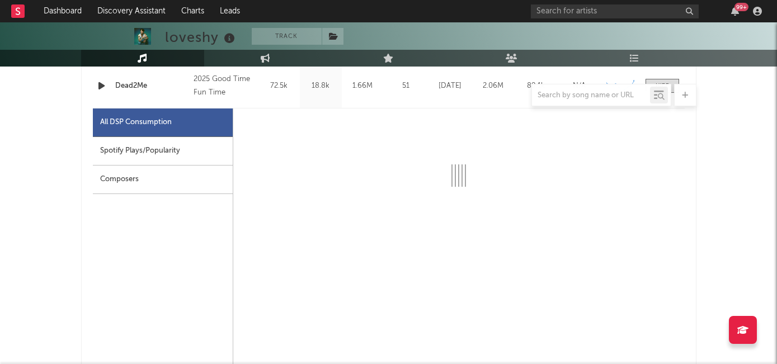
click at [183, 155] on div "Spotify Plays/Popularity" at bounding box center [163, 151] width 140 height 29
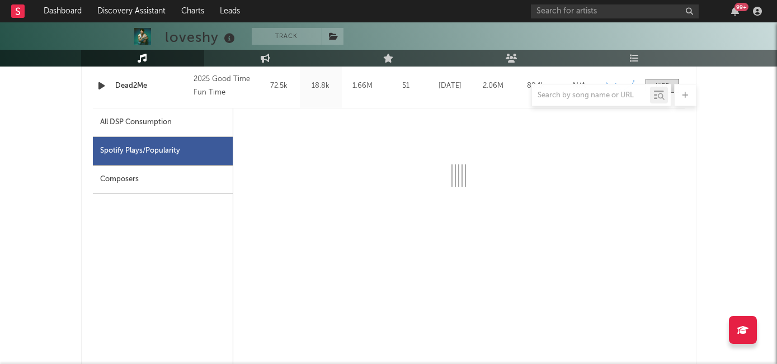
select select "6m"
select select "1w"
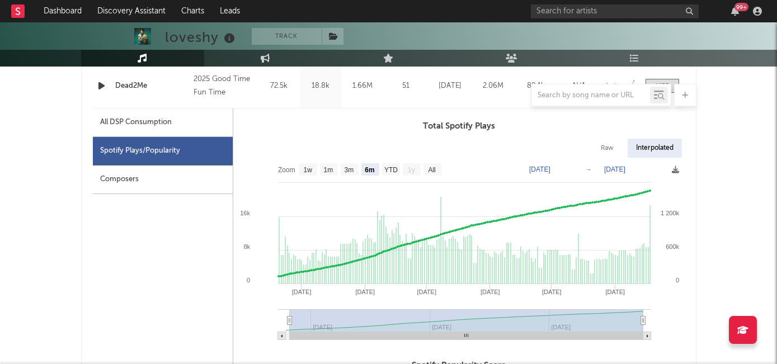
click at [166, 123] on div "All DSP Consumption" at bounding box center [136, 122] width 72 height 13
select select "1w"
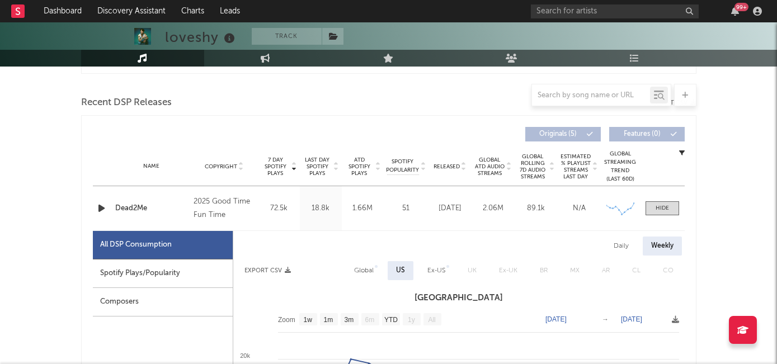
scroll to position [364, 0]
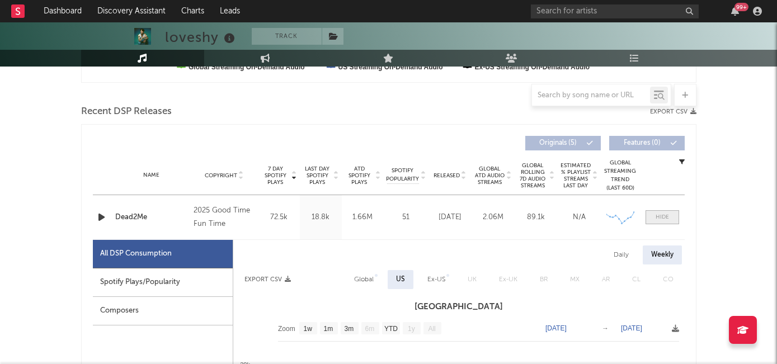
click at [657, 219] on div at bounding box center [662, 217] width 13 height 8
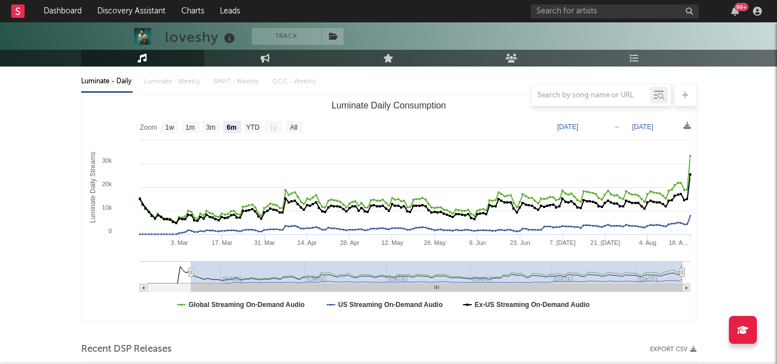
scroll to position [148, 0]
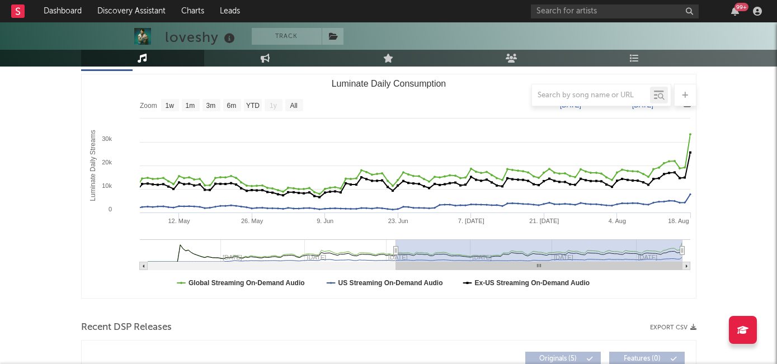
type input "2025-05-10"
select select "3m"
type input "2025-07-16"
select select "1m"
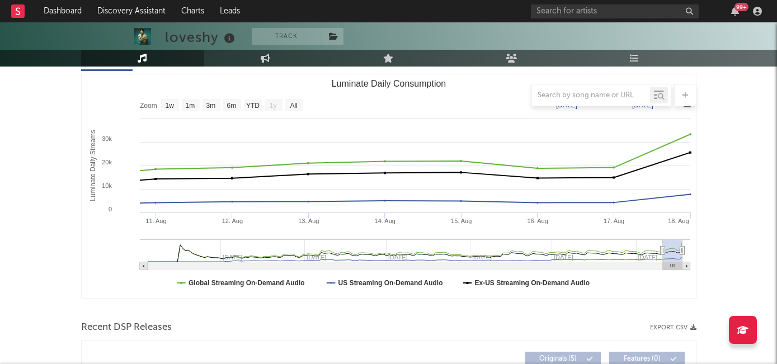
type input "2025-08-12"
drag, startPoint x: 192, startPoint y: 252, endPoint x: 666, endPoint y: 247, distance: 473.9
click at [665, 247] on icon "Luminate Daily Consumption" at bounding box center [662, 251] width 4 height 8
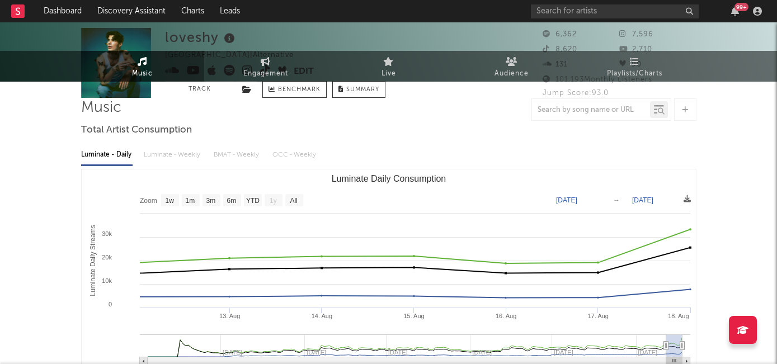
scroll to position [0, 0]
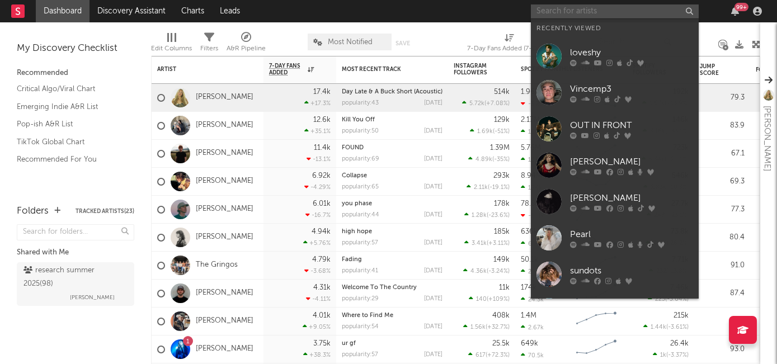
click at [631, 10] on input "text" at bounding box center [615, 11] width 168 height 14
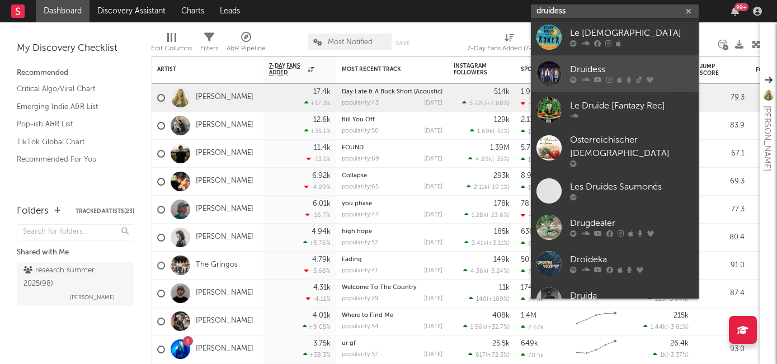
type input "druidess"
click at [607, 70] on div "Druidess" at bounding box center [631, 69] width 123 height 13
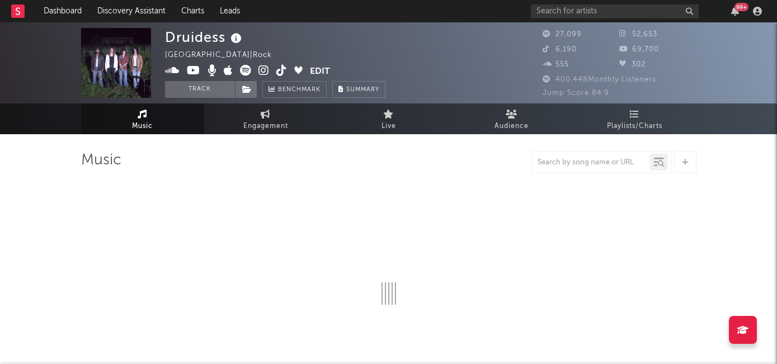
select select "6m"
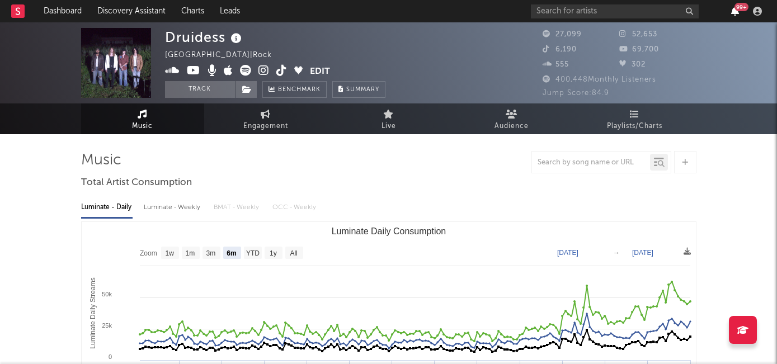
click at [733, 10] on icon "button" at bounding box center [735, 11] width 8 height 9
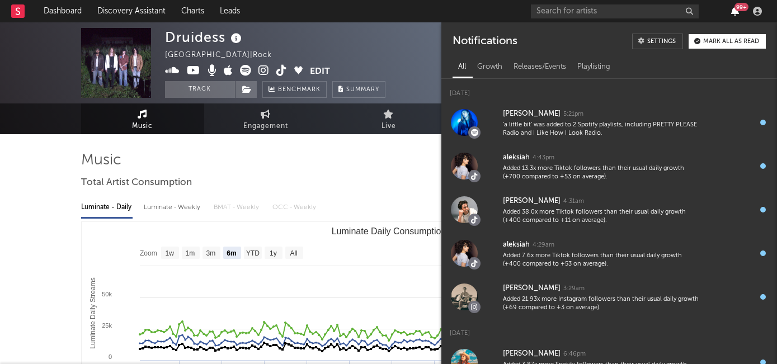
click at [733, 11] on icon "button" at bounding box center [735, 11] width 8 height 9
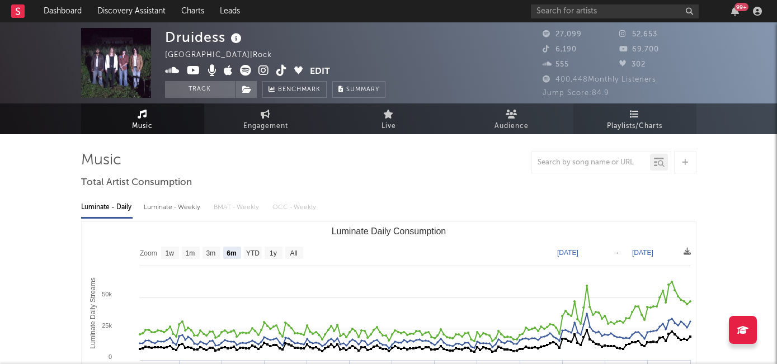
click at [637, 116] on icon at bounding box center [635, 114] width 10 height 9
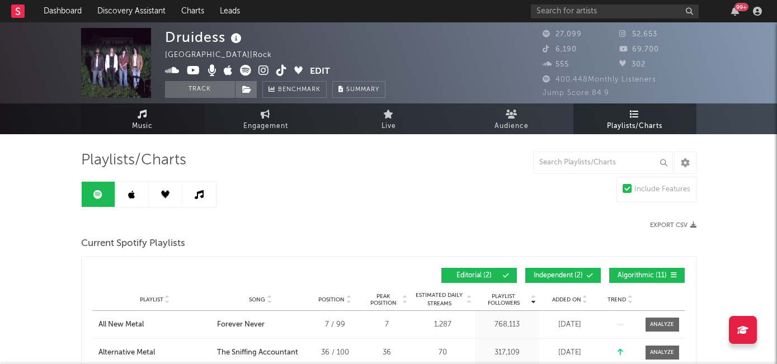
click at [131, 133] on link "Music" at bounding box center [142, 119] width 123 height 31
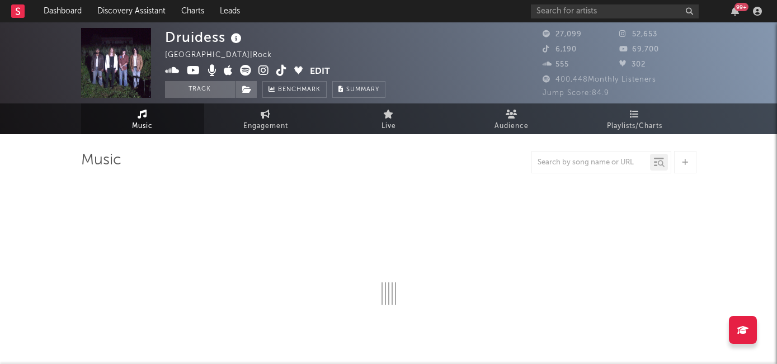
select select "6m"
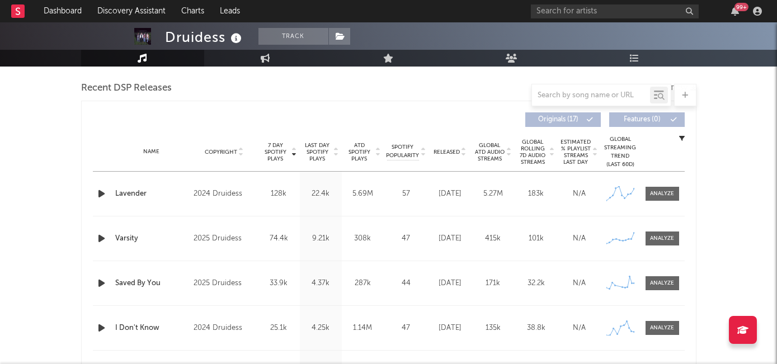
scroll to position [384, 0]
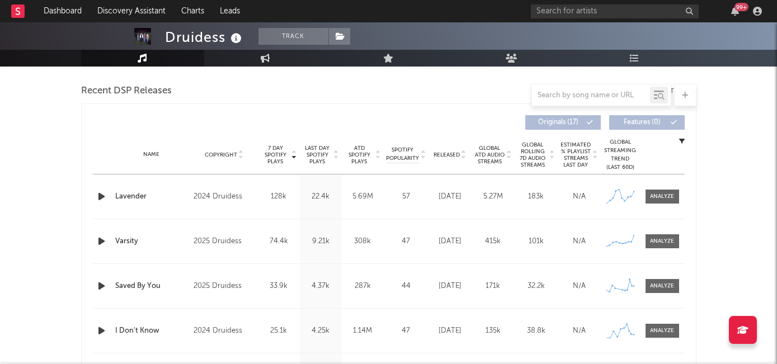
click at [439, 150] on div "Name Copyright Label Album Names Composer Names 7 Day Spotify Plays Last Day Sp…" at bounding box center [389, 154] width 592 height 39
click at [440, 153] on span "Released" at bounding box center [447, 155] width 26 height 7
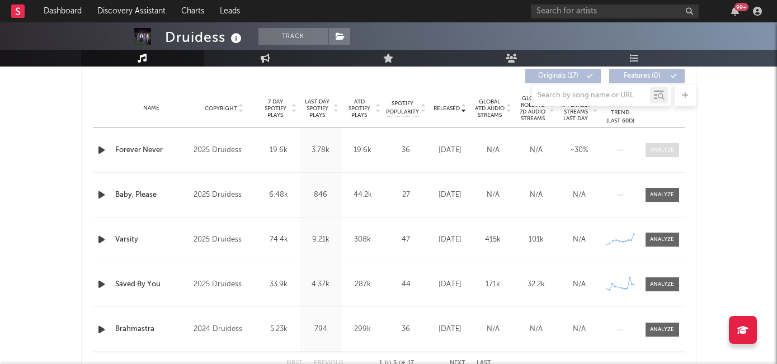
scroll to position [439, 0]
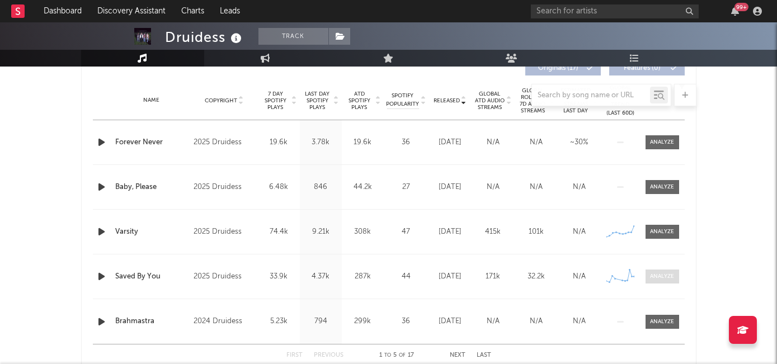
click at [653, 277] on div at bounding box center [662, 276] width 24 height 8
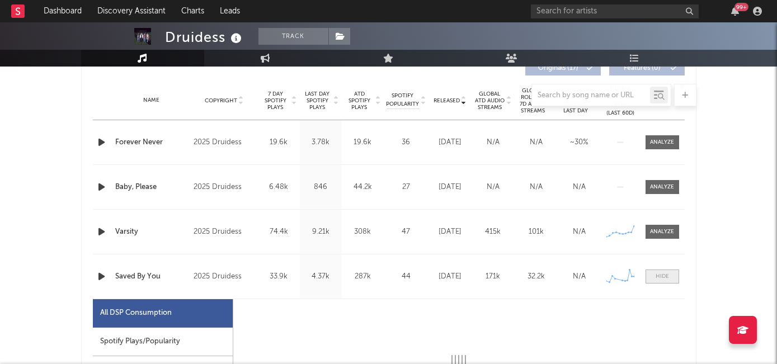
select select "1w"
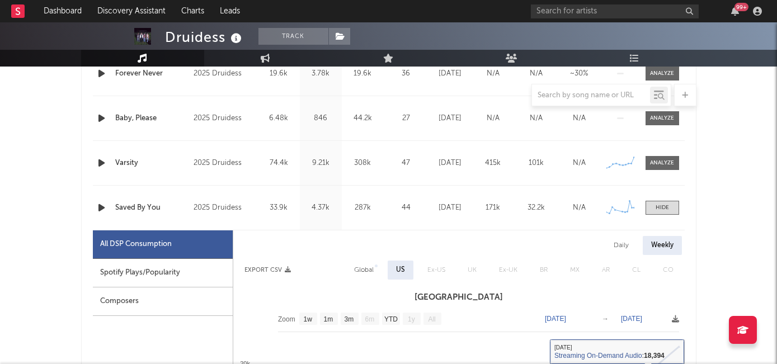
scroll to position [476, 0]
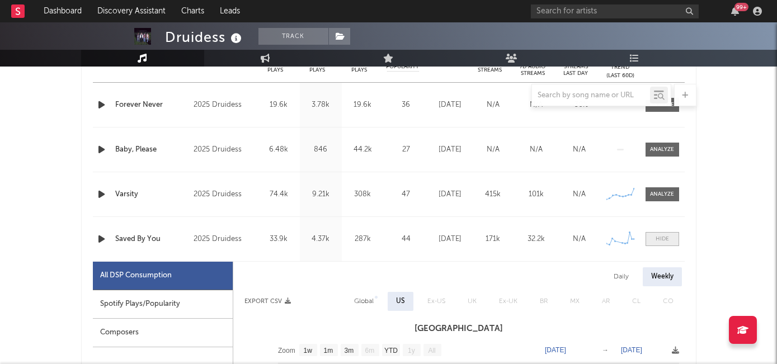
click at [655, 242] on span at bounding box center [663, 239] width 34 height 14
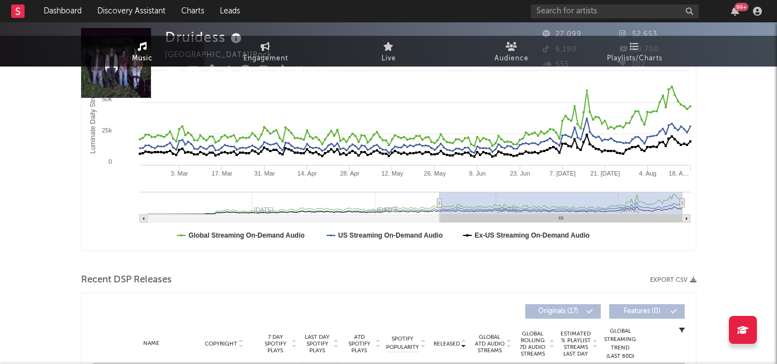
scroll to position [0, 0]
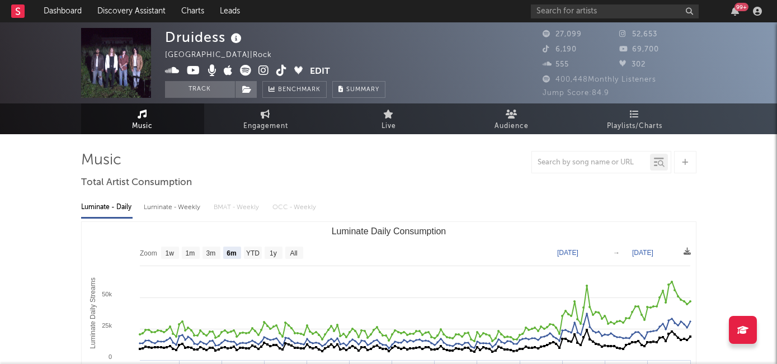
click at [280, 70] on icon at bounding box center [281, 70] width 11 height 11
click at [261, 69] on icon at bounding box center [263, 70] width 11 height 11
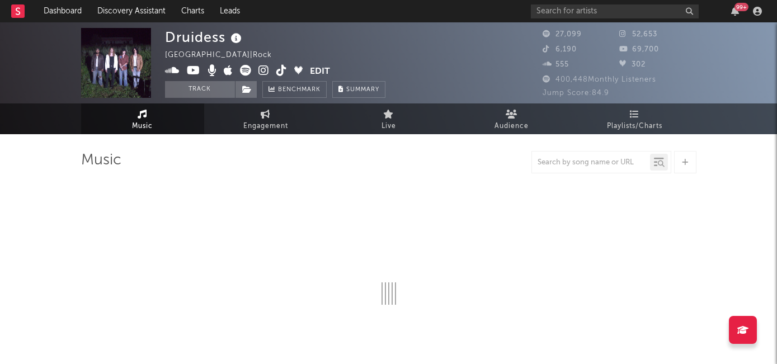
select select "6m"
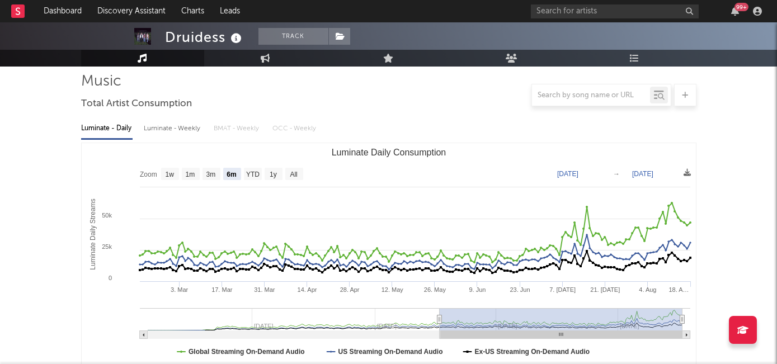
scroll to position [80, 0]
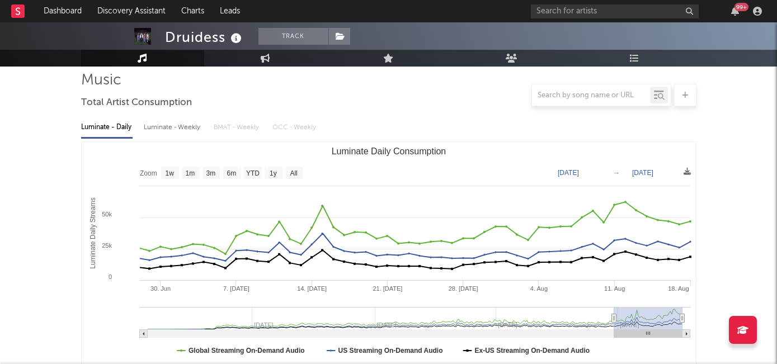
type input "[DATE]"
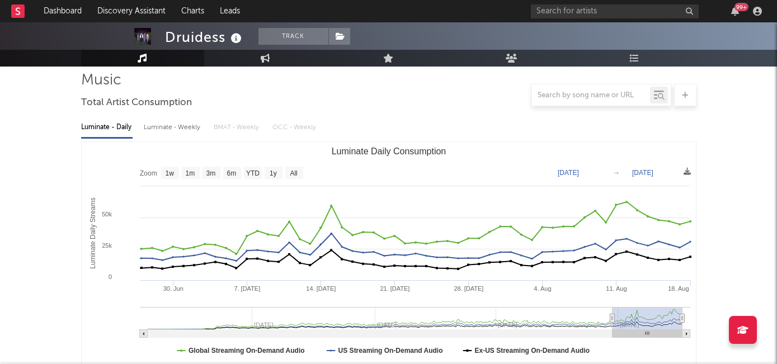
drag, startPoint x: 440, startPoint y: 320, endPoint x: 612, endPoint y: 314, distance: 172.4
click at [612, 314] on icon "Luminate Daily Consumption" at bounding box center [612, 318] width 4 height 8
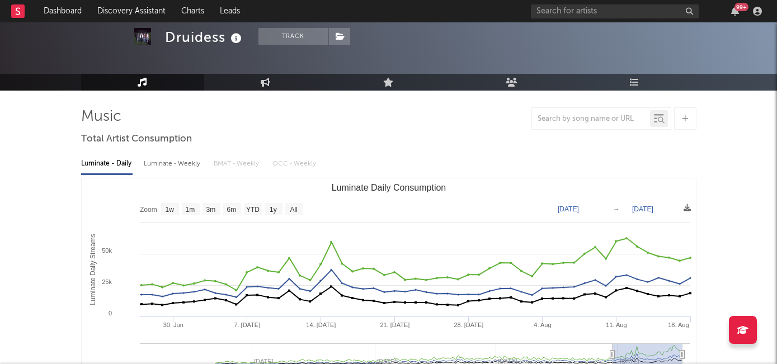
scroll to position [45, 0]
